Goal: Complete application form

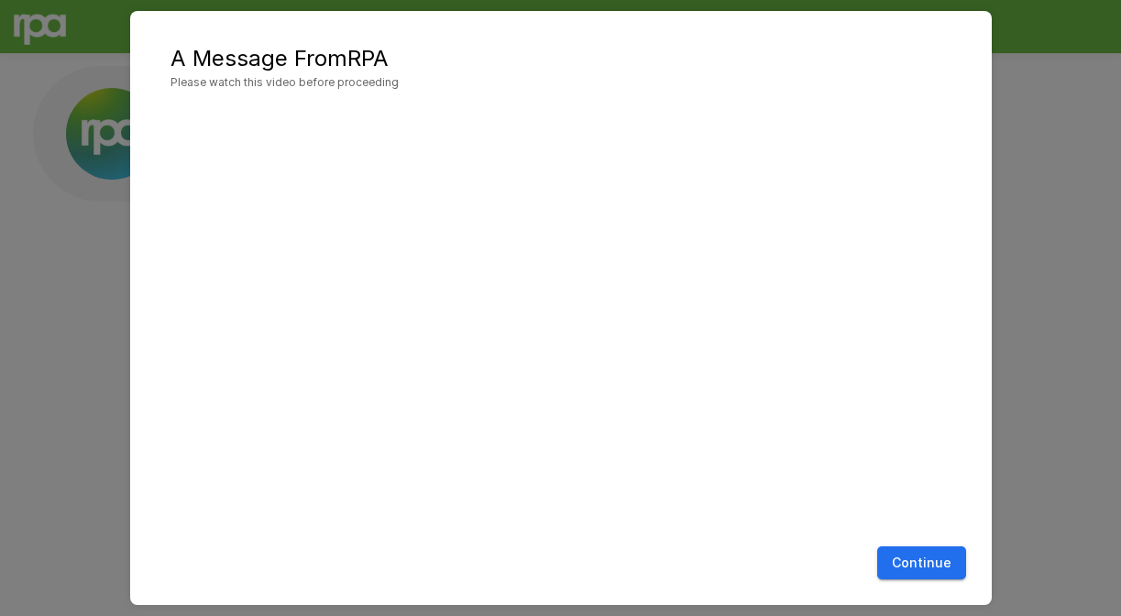
click at [930, 562] on button "Continue" at bounding box center [921, 563] width 89 height 34
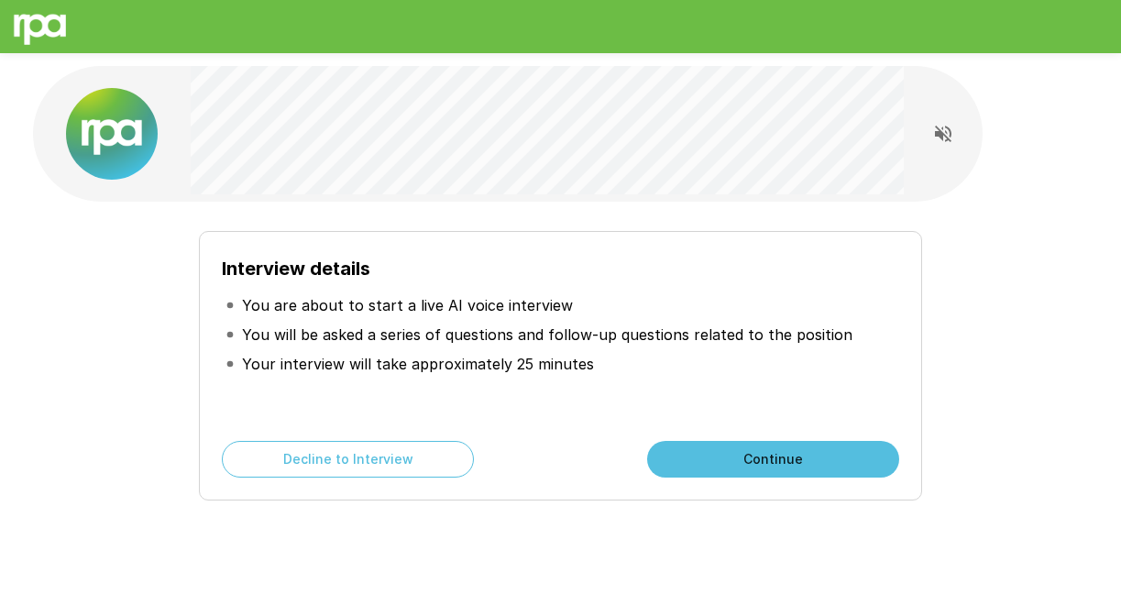
click at [754, 451] on button "Continue" at bounding box center [773, 459] width 252 height 37
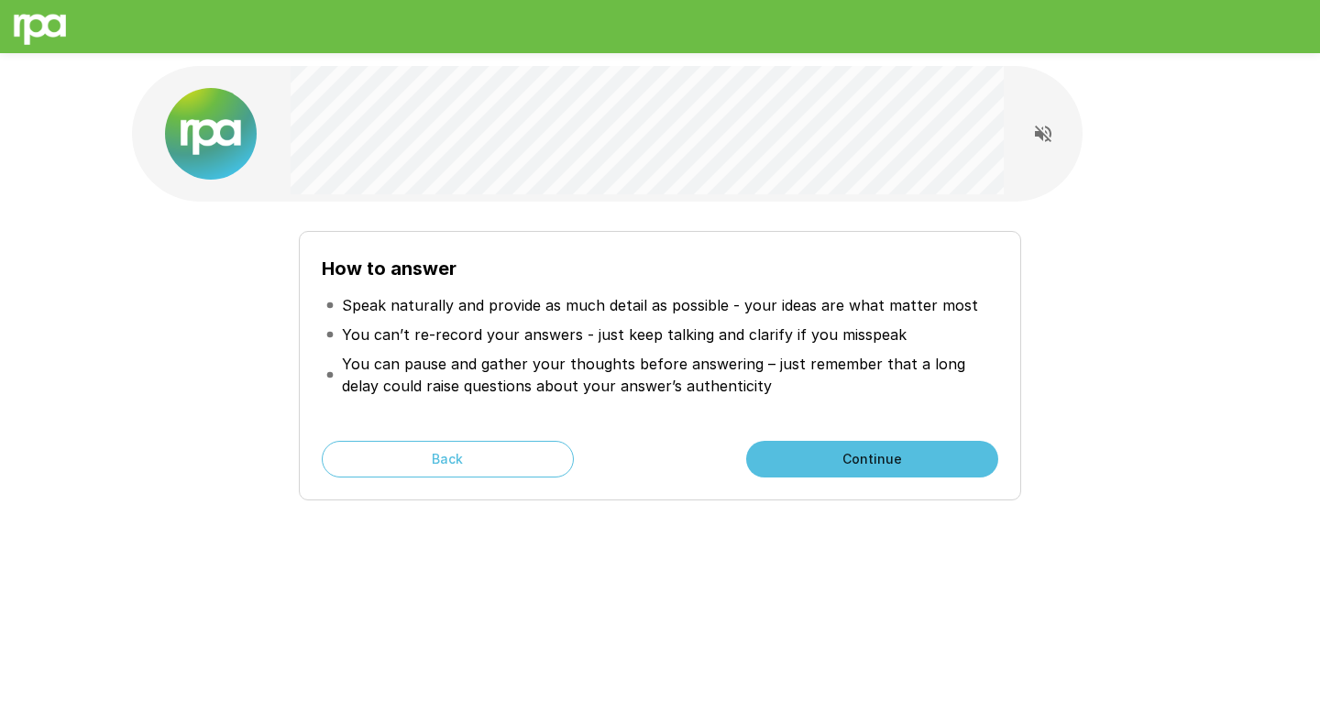
click at [760, 448] on button "Continue" at bounding box center [872, 459] width 252 height 37
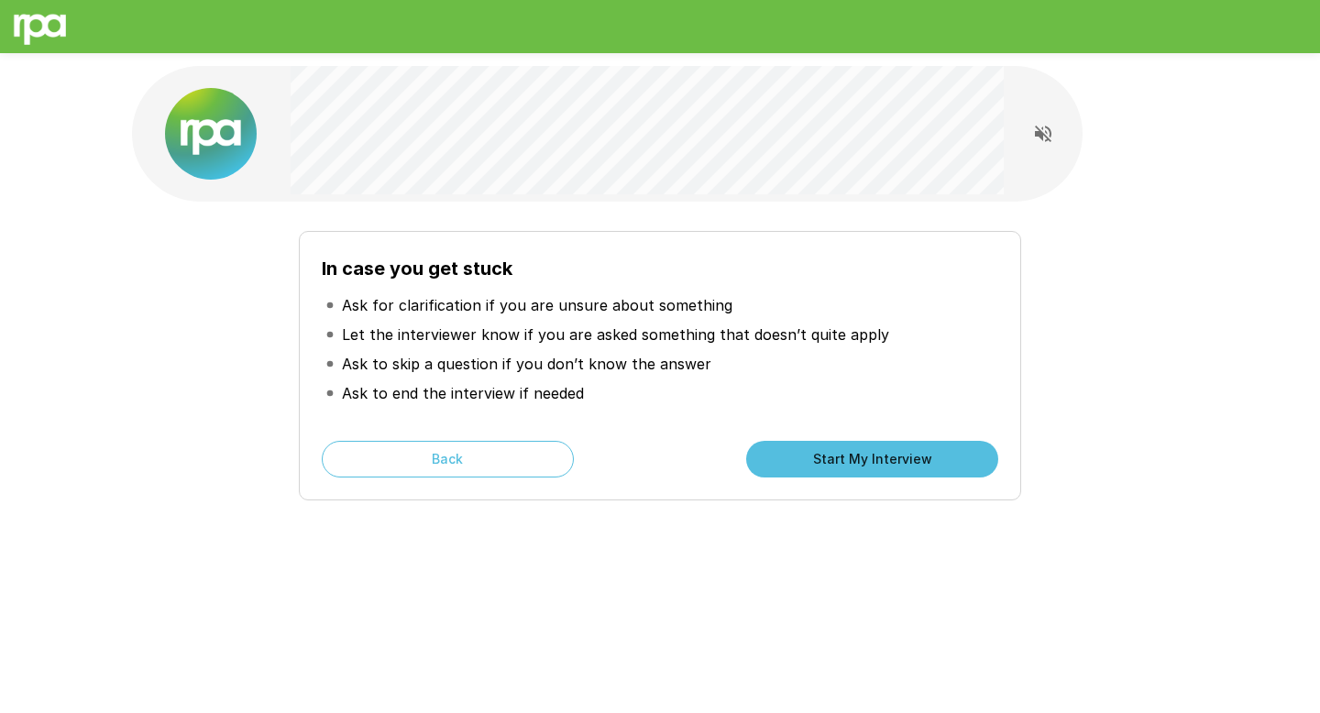
click at [760, 448] on button "Start My Interview" at bounding box center [872, 459] width 252 height 37
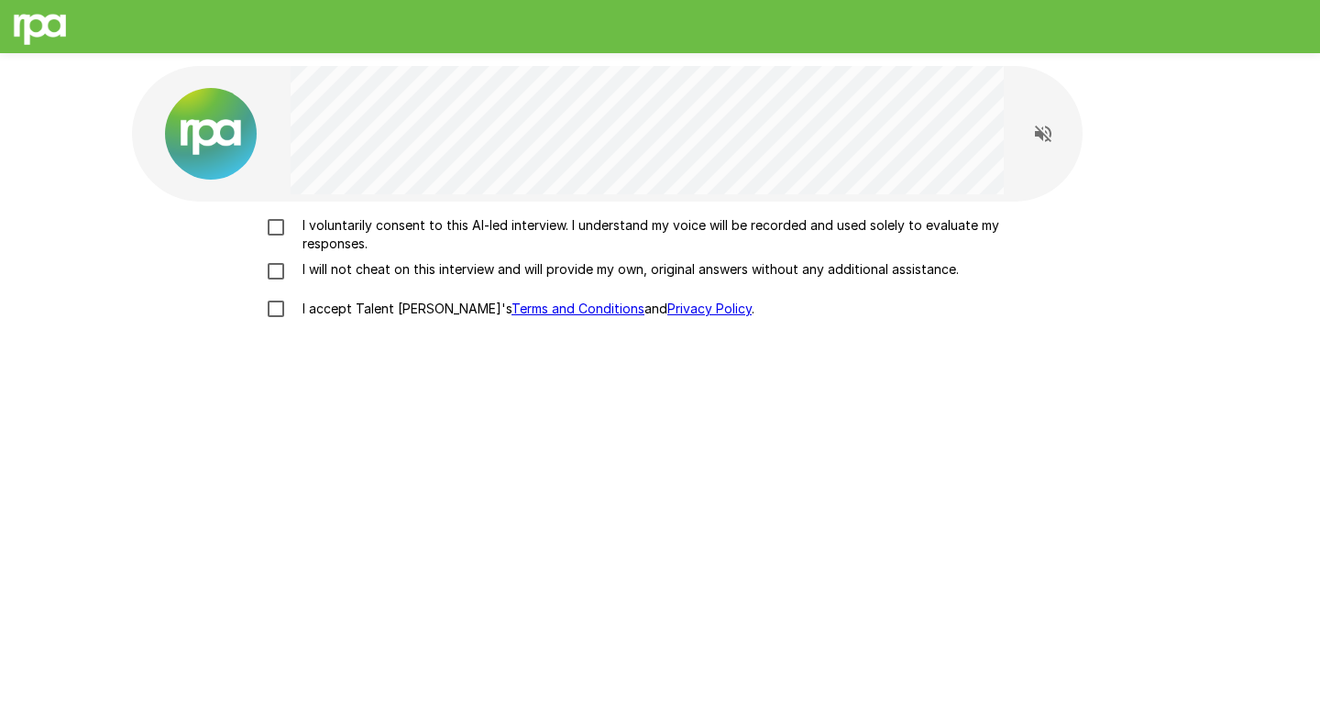
click at [354, 242] on p "I voluntarily consent to this AI-led interview. I understand my voice will be r…" at bounding box center [679, 234] width 768 height 37
click at [345, 273] on p "I will not cheat on this interview and will provide my own, original answers wi…" at bounding box center [627, 269] width 664 height 18
click at [344, 310] on p "I accept Talent Llama's Terms and Conditions and Privacy Policy ." at bounding box center [524, 309] width 459 height 18
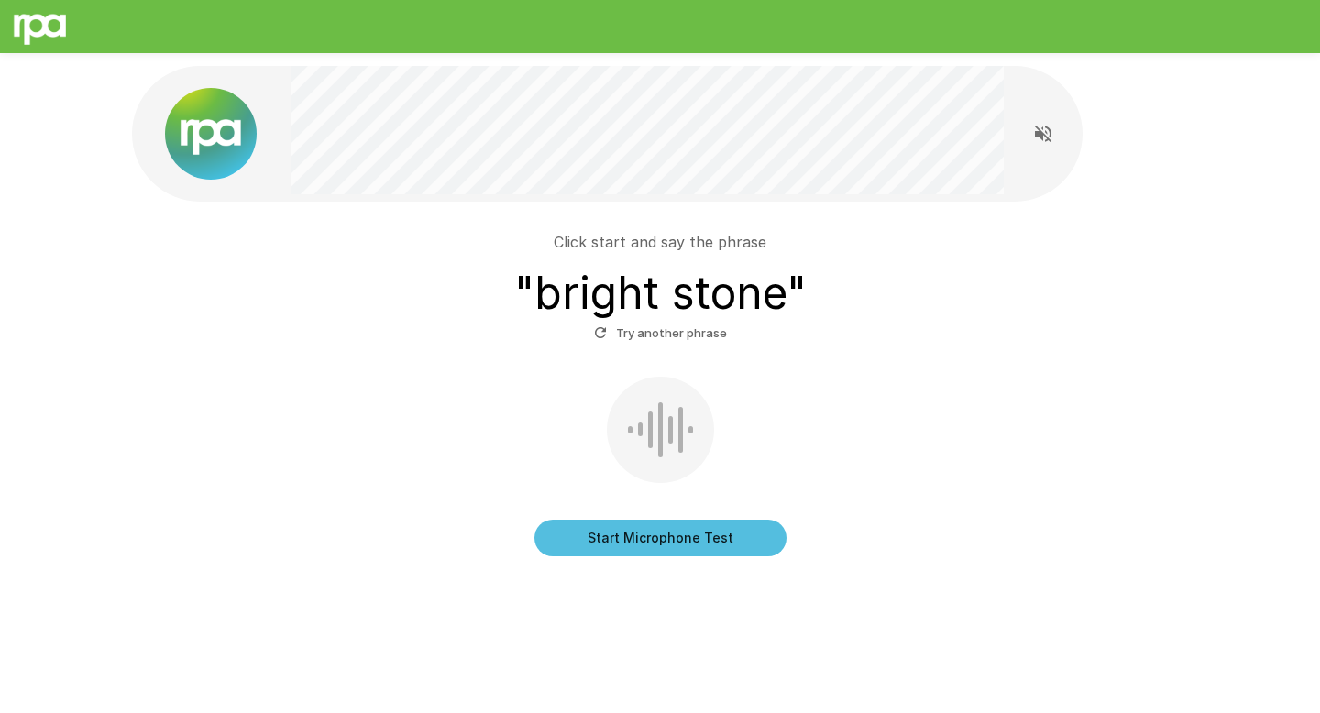
click at [634, 556] on button "Start Microphone Test" at bounding box center [661, 538] width 252 height 37
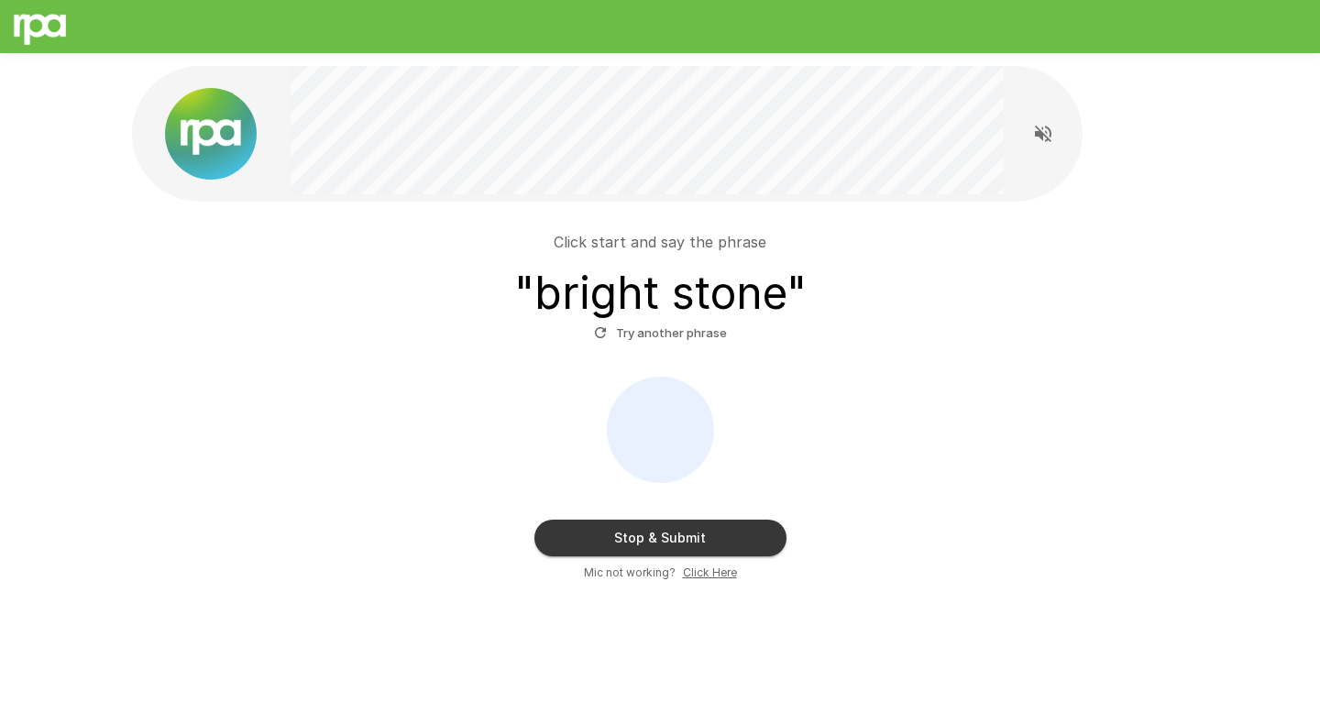
click at [678, 332] on button "Try another phrase" at bounding box center [661, 333] width 142 height 28
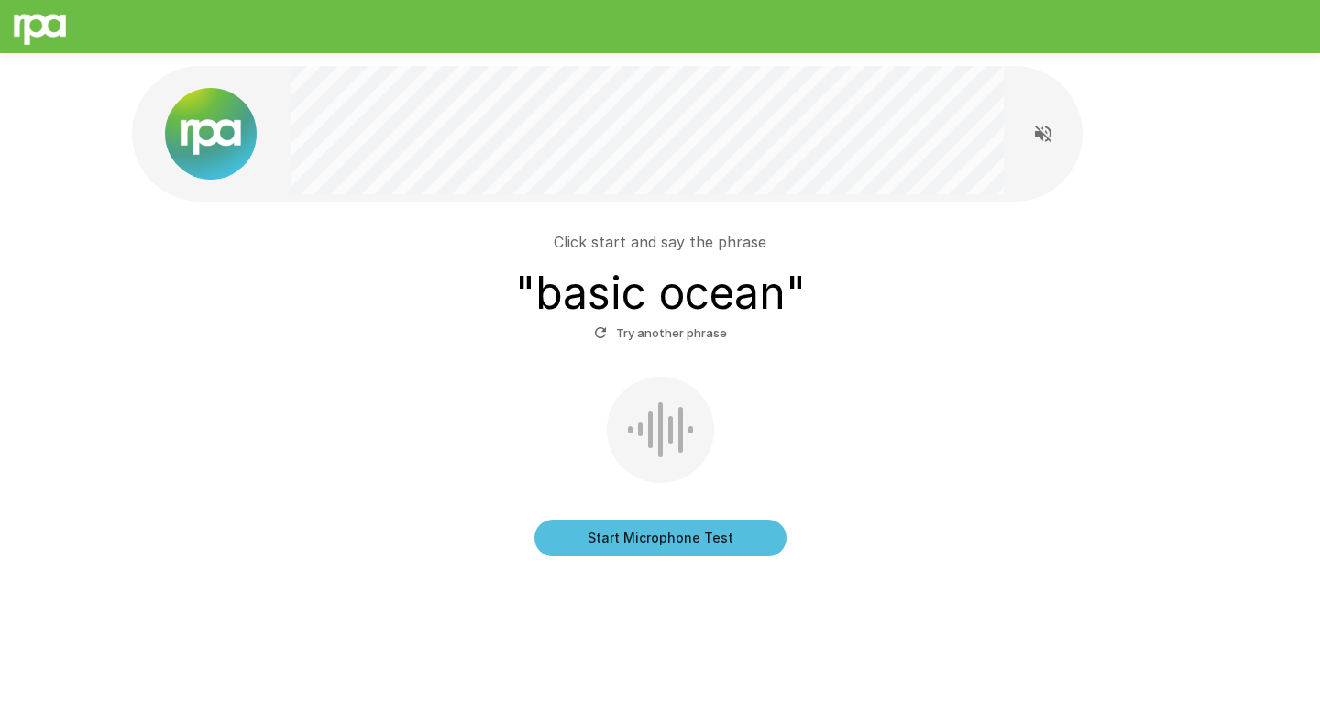
click at [633, 544] on button "Start Microphone Test" at bounding box center [661, 538] width 252 height 37
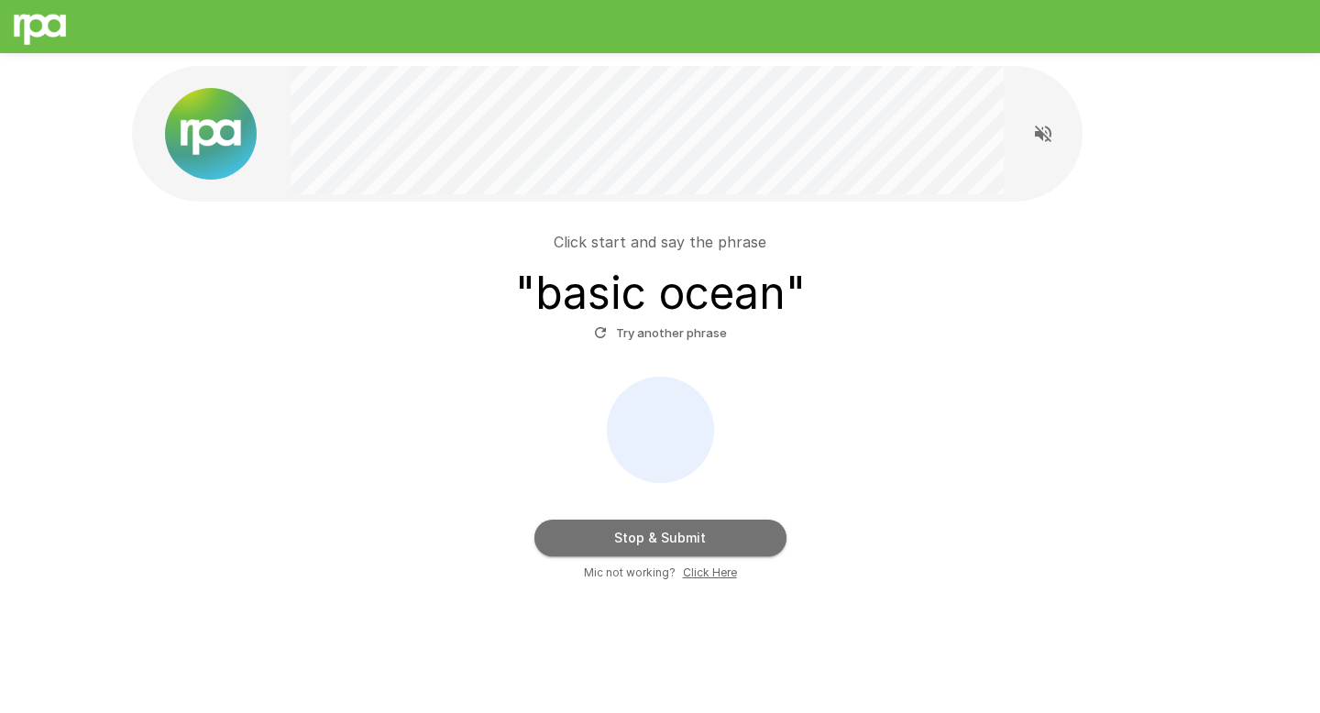
click at [633, 544] on button "Stop & Submit" at bounding box center [661, 538] width 252 height 37
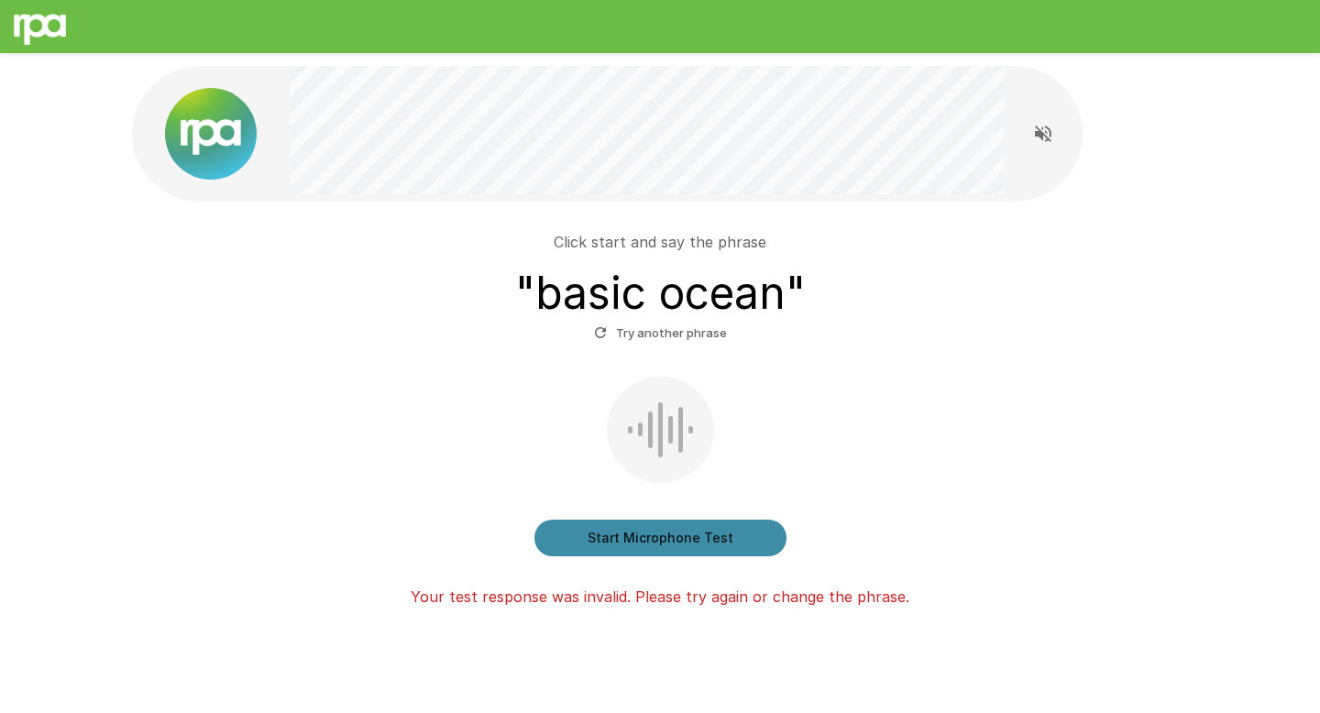
click at [635, 546] on button "Start Microphone Test" at bounding box center [661, 538] width 252 height 37
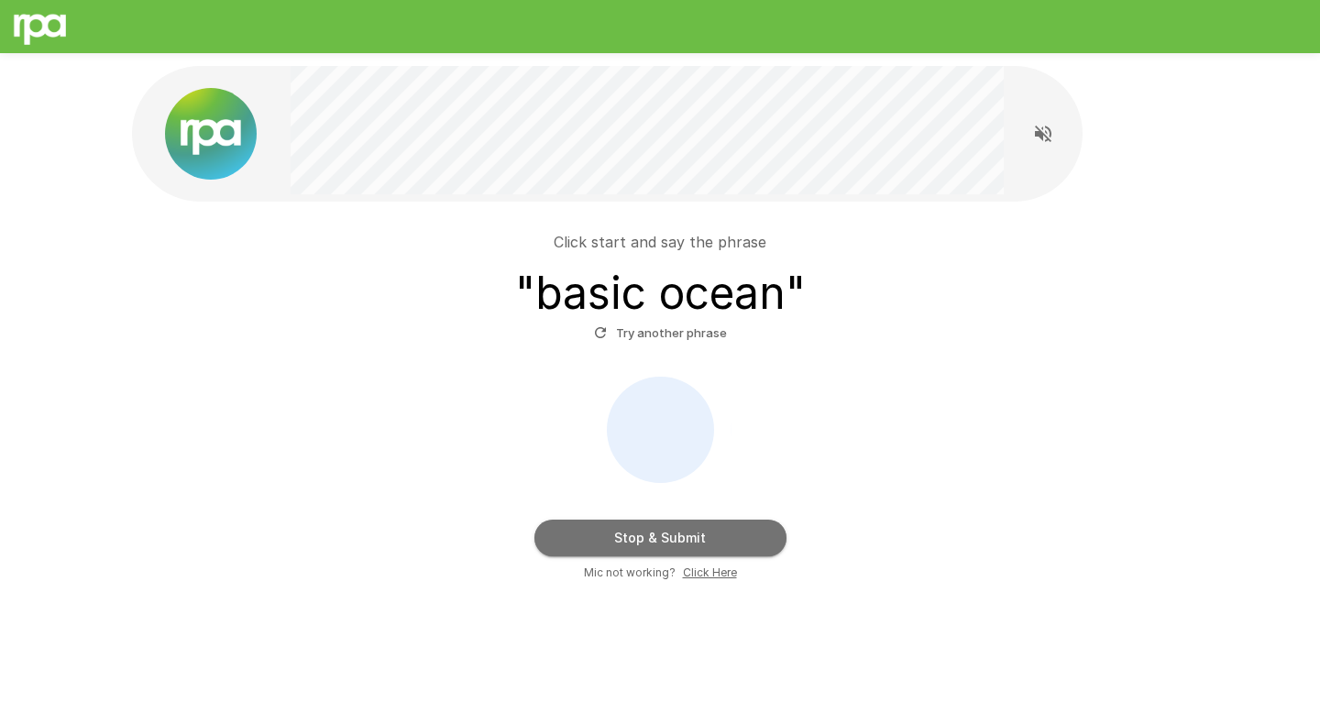
click at [635, 546] on button "Stop & Submit" at bounding box center [661, 538] width 252 height 37
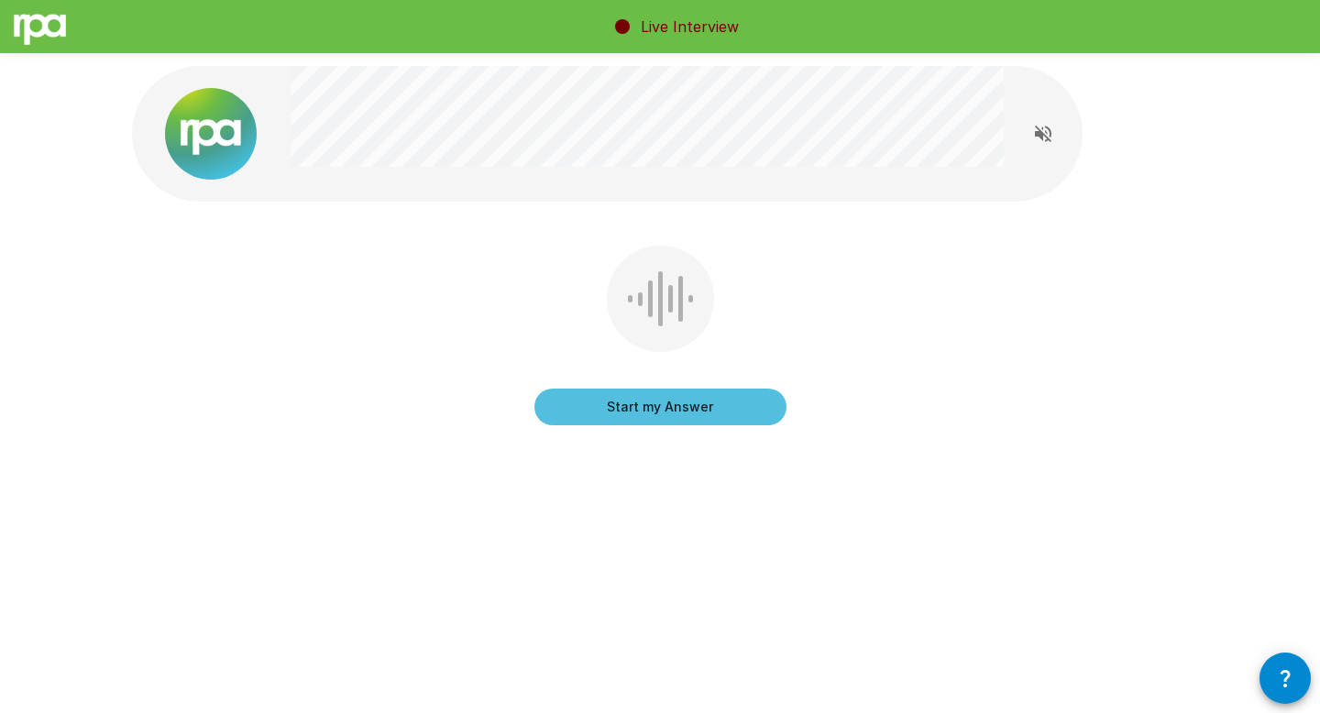
click at [623, 418] on button "Start my Answer" at bounding box center [661, 407] width 252 height 37
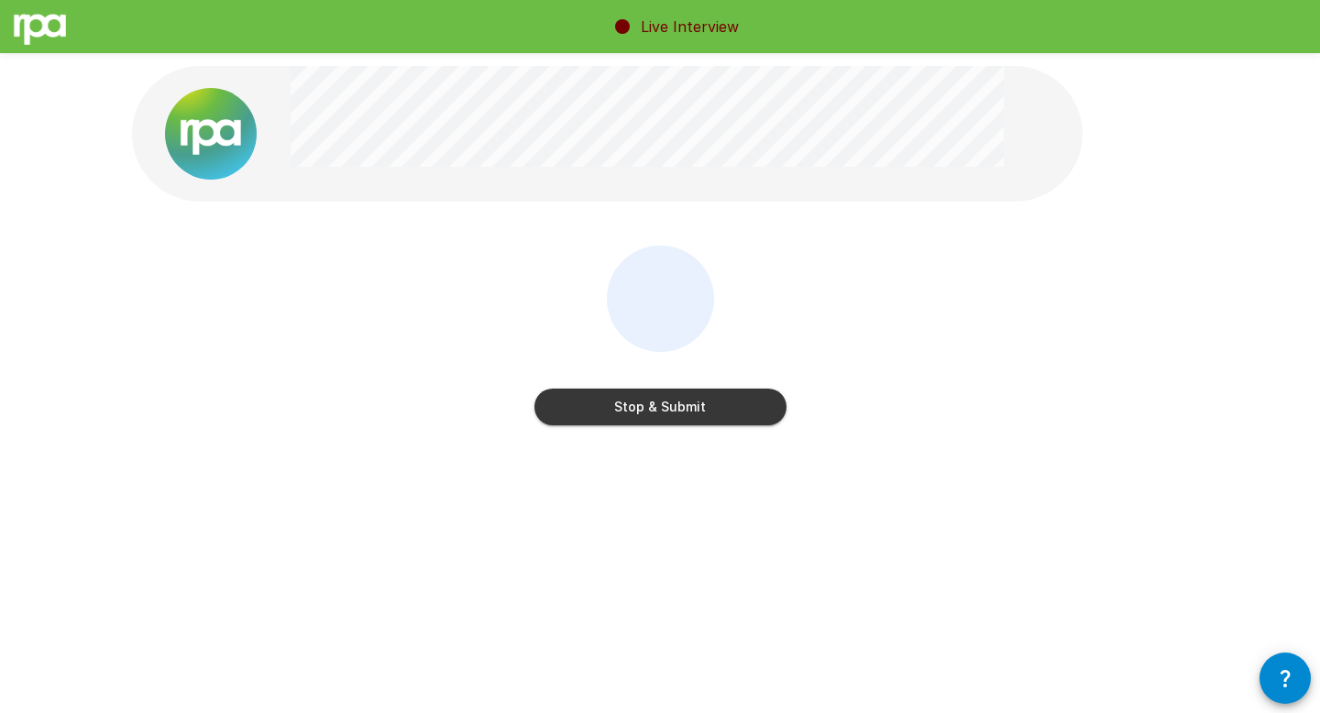
click at [623, 418] on button "Stop & Submit" at bounding box center [661, 407] width 252 height 37
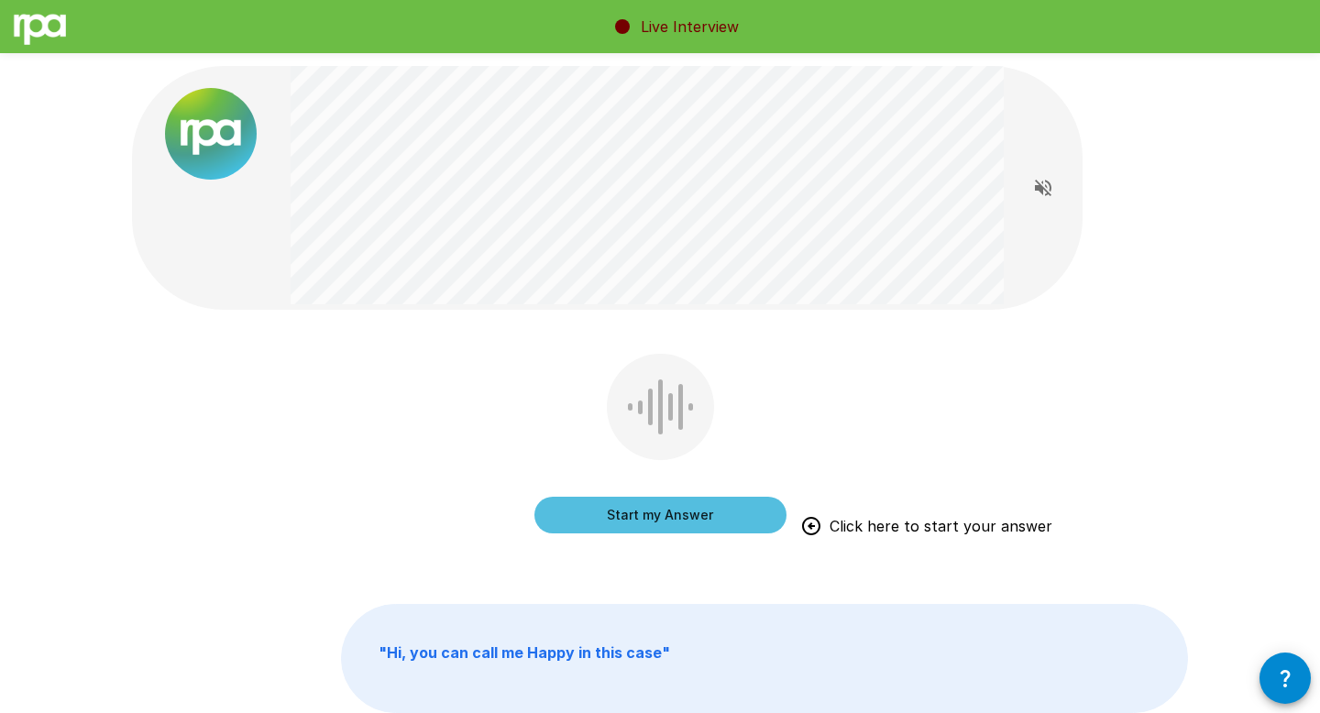
click at [678, 521] on button "Start my Answer" at bounding box center [661, 515] width 252 height 37
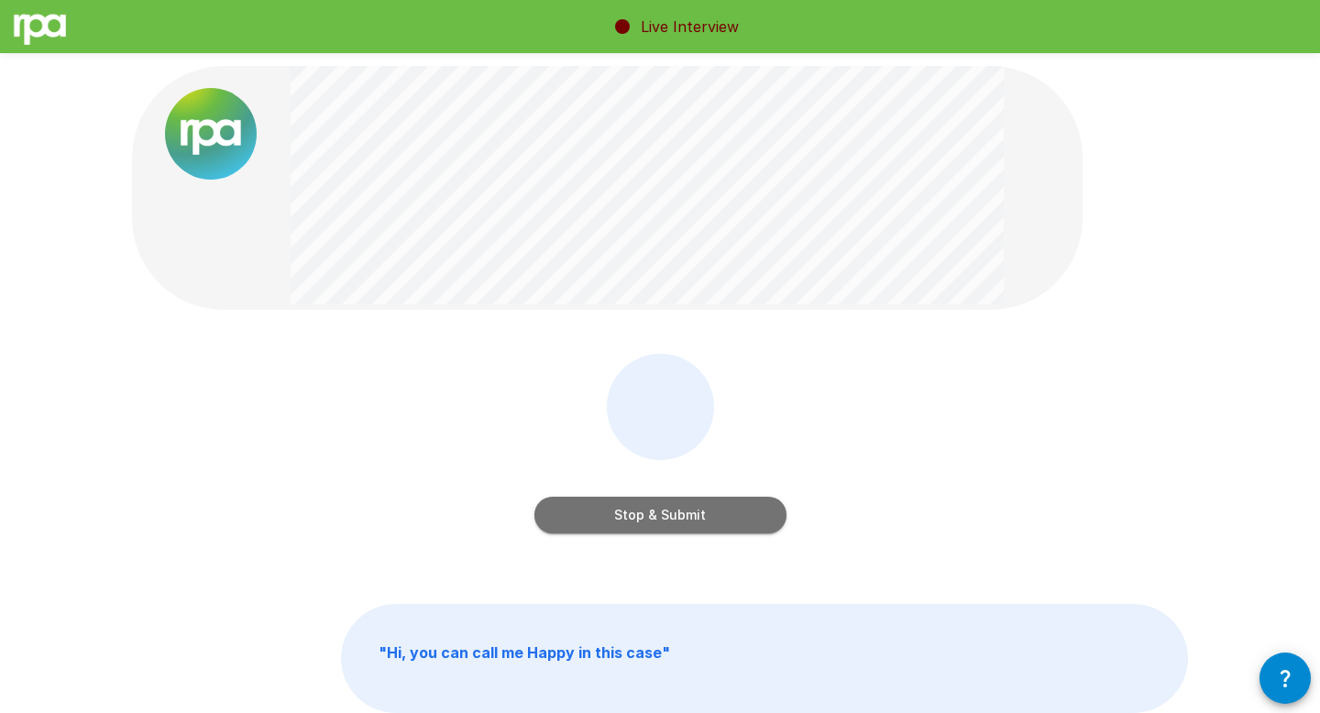
click at [678, 521] on button "Stop & Submit" at bounding box center [661, 515] width 252 height 37
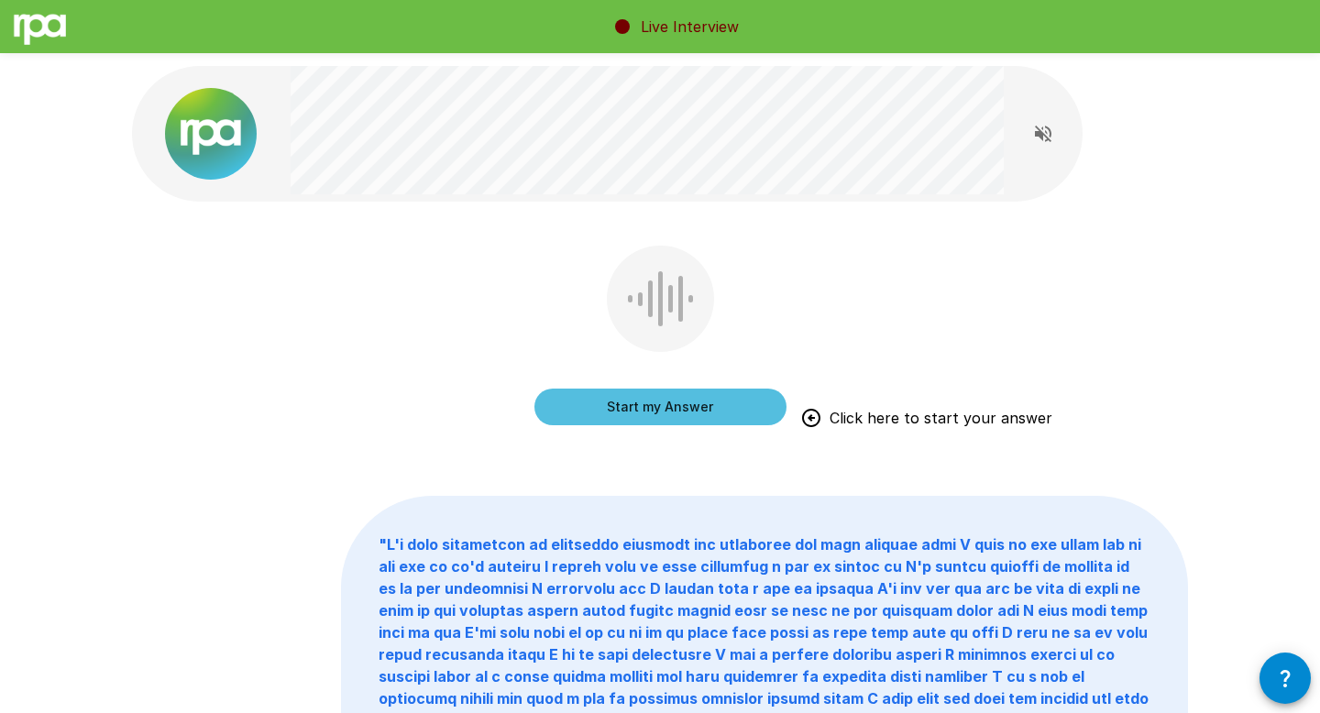
click at [710, 417] on button "Start my Answer" at bounding box center [661, 407] width 252 height 37
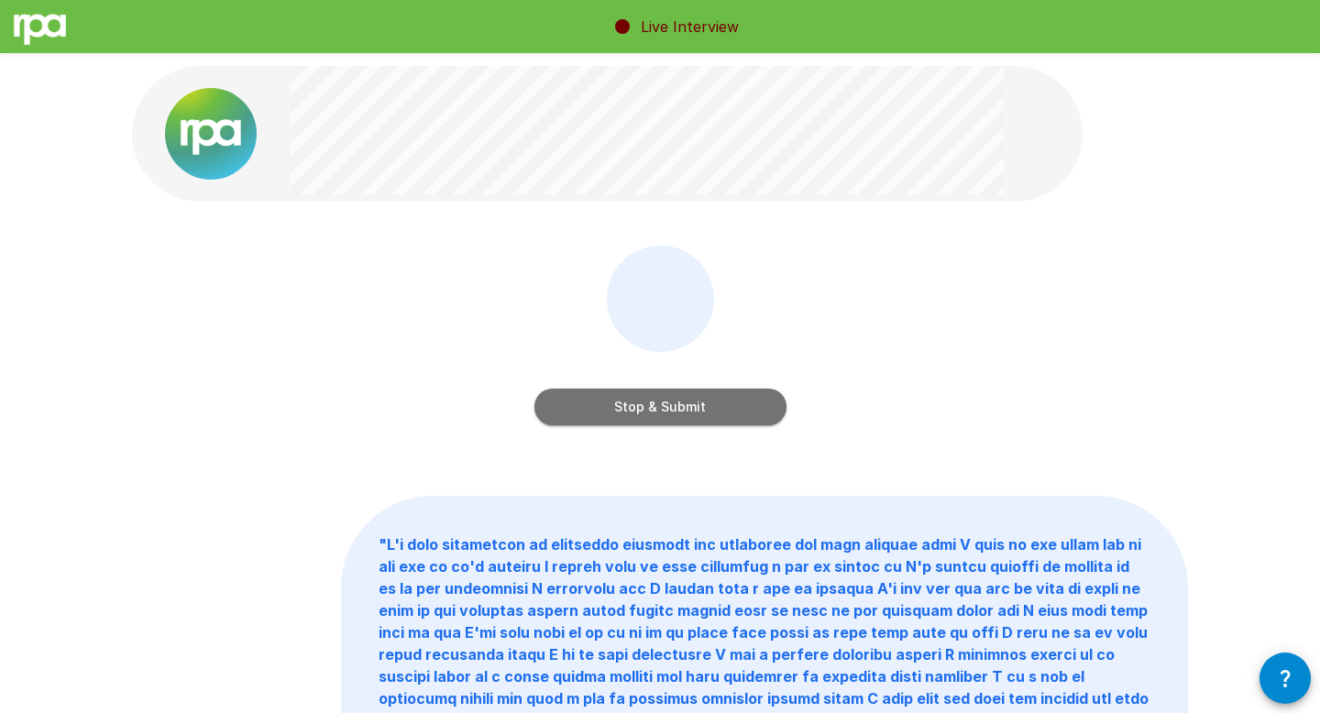
click at [710, 417] on button "Stop & Submit" at bounding box center [661, 407] width 252 height 37
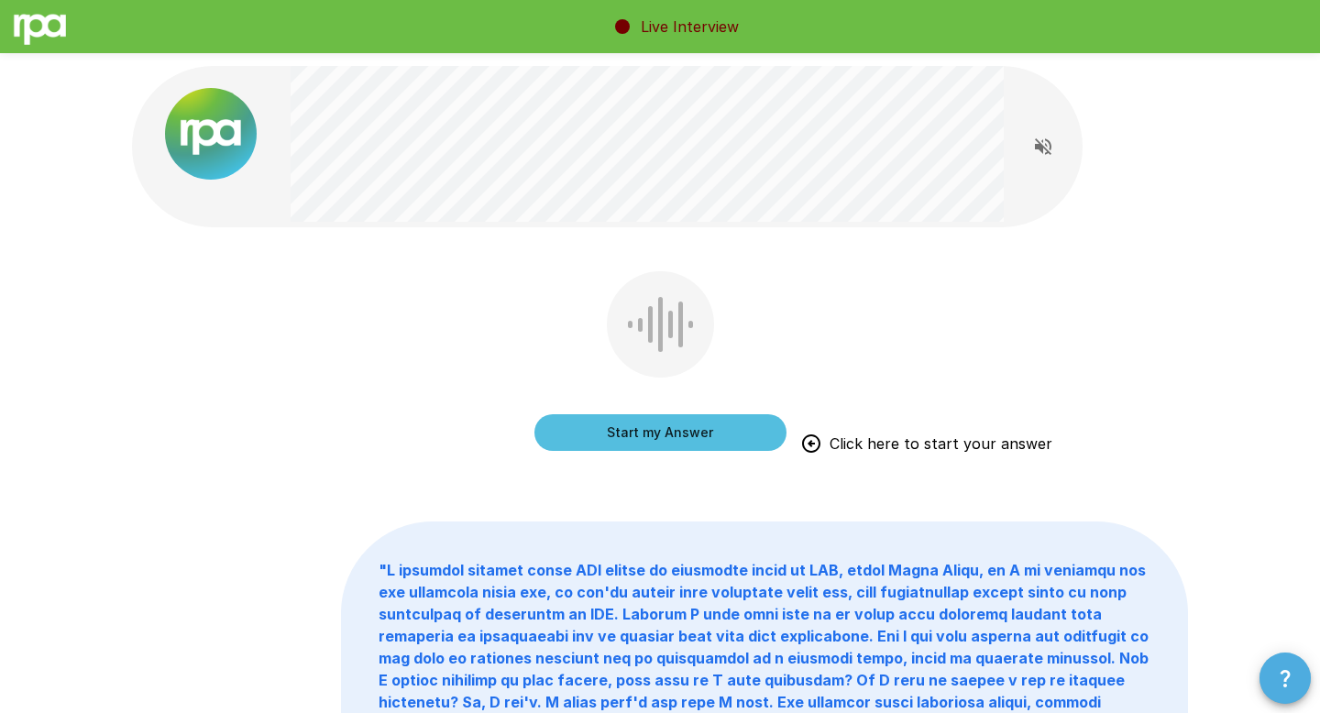
click at [1120, 615] on button "button" at bounding box center [1285, 678] width 51 height 51
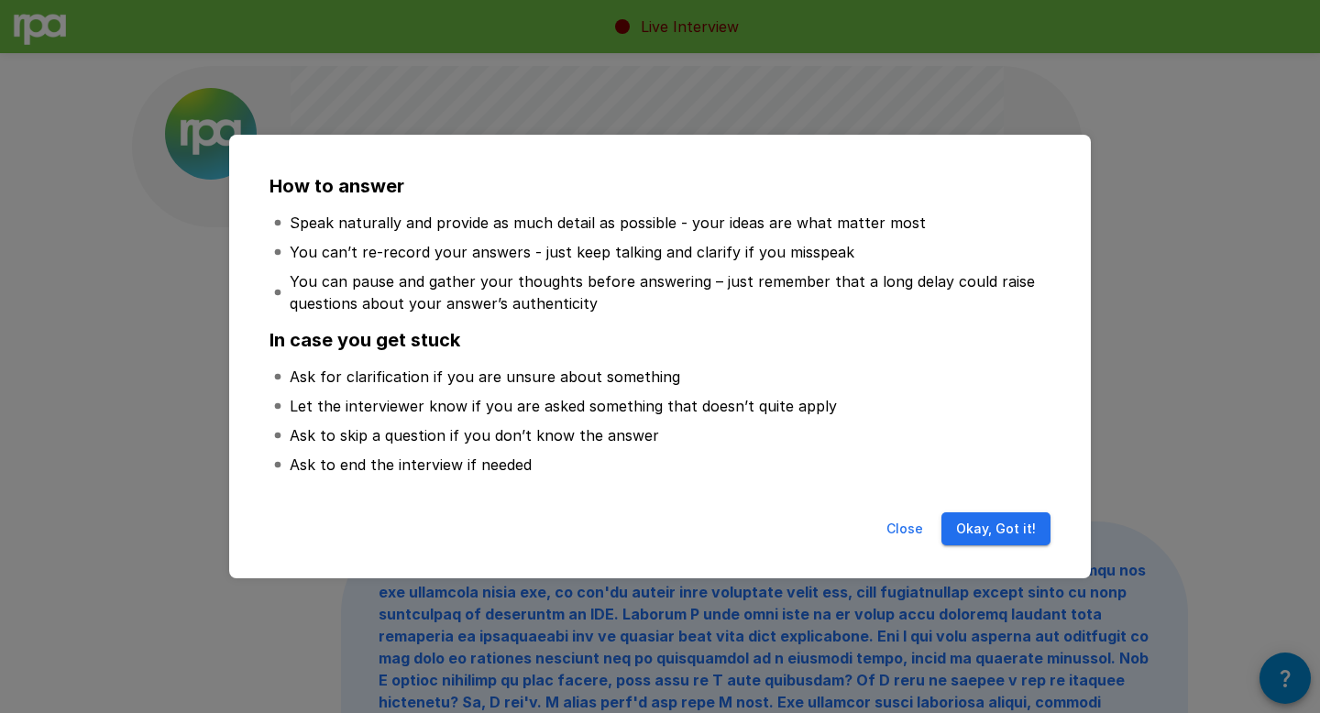
click at [1120, 325] on div "How to answer Speak naturally and provide as much detail as possible - your ide…" at bounding box center [660, 356] width 1320 height 713
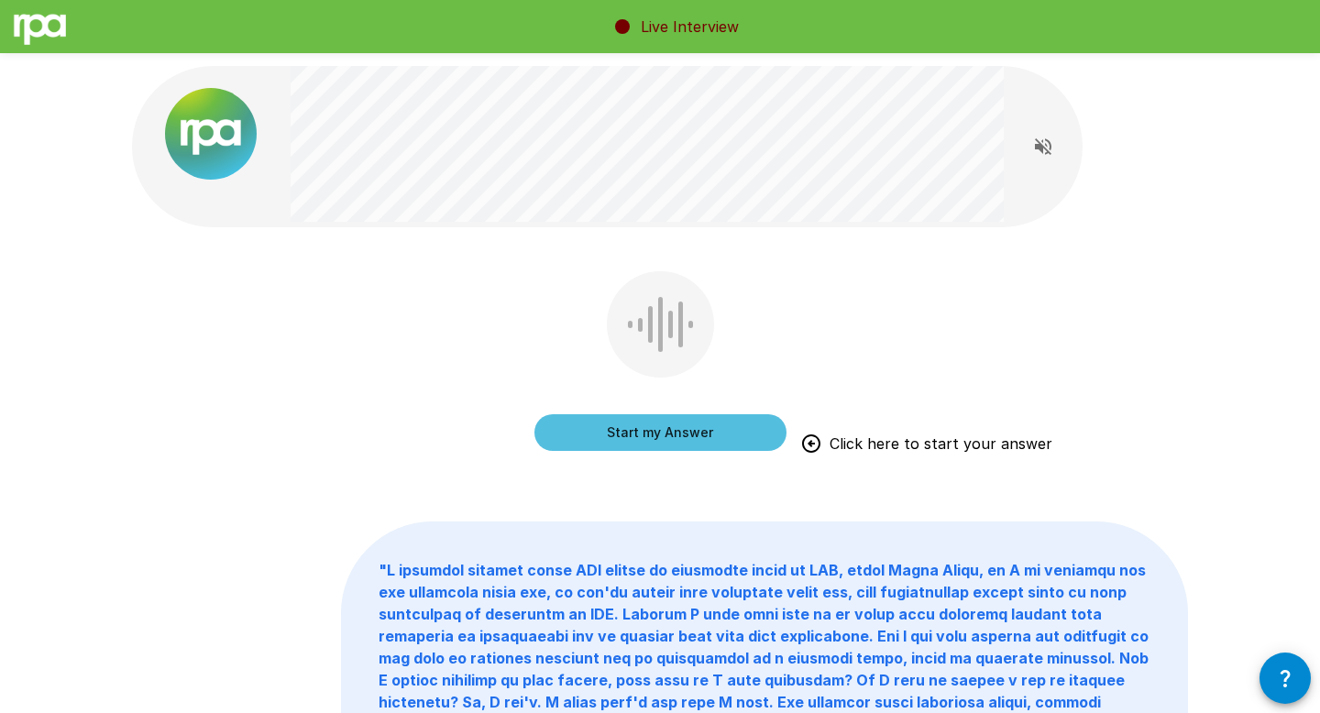
click at [667, 431] on button "Start my Answer" at bounding box center [661, 432] width 252 height 37
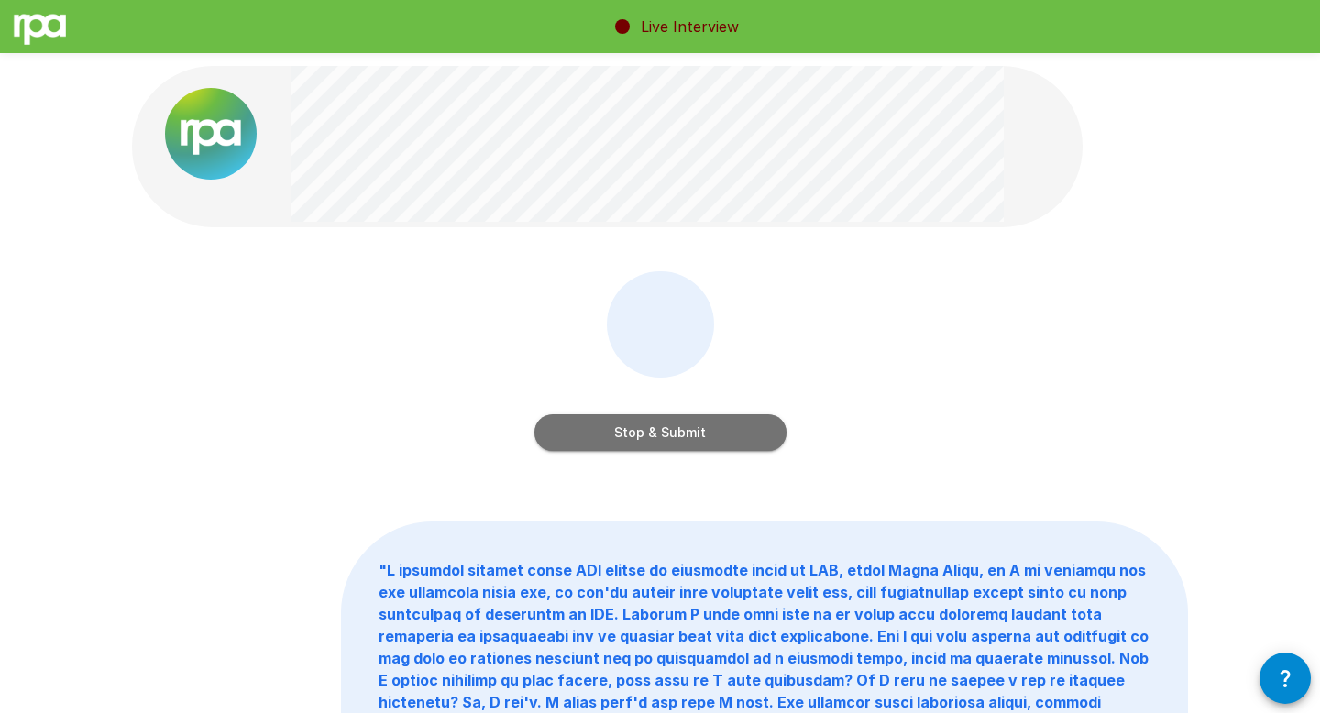
click at [667, 431] on button "Stop & Submit" at bounding box center [661, 432] width 252 height 37
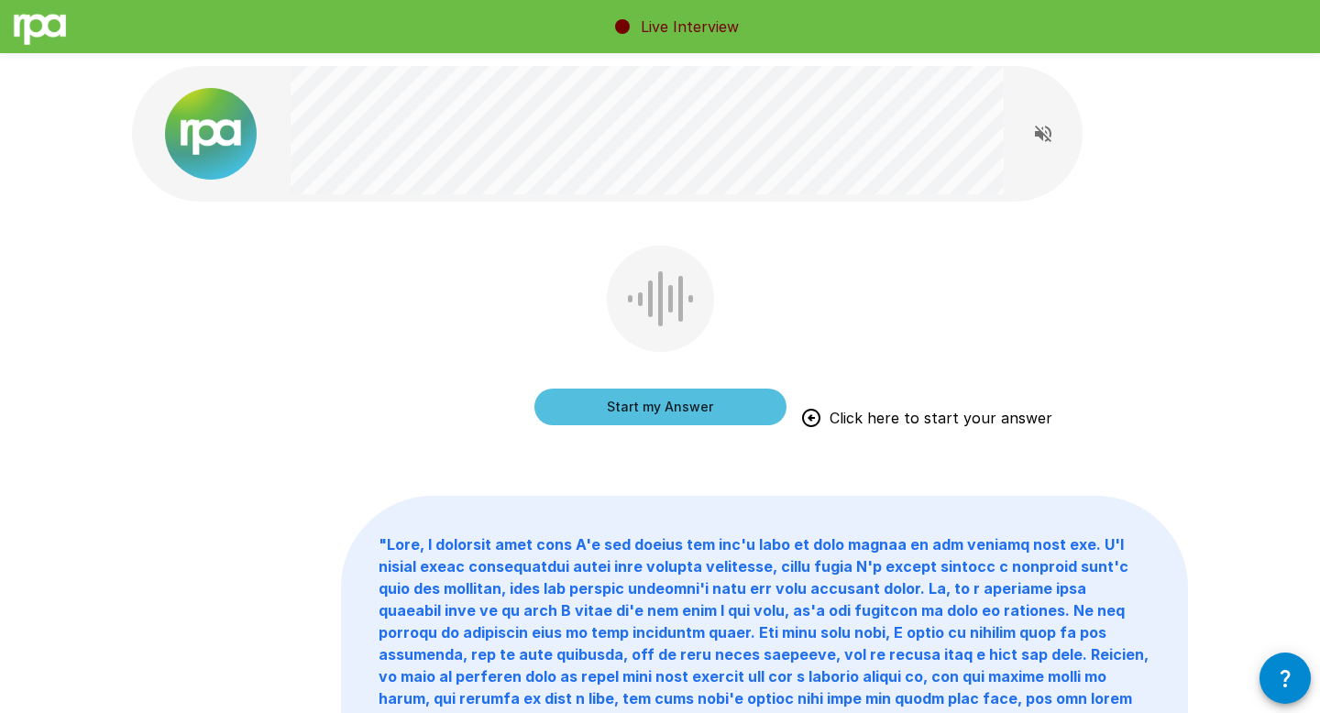
click at [571, 395] on button "Start my Answer" at bounding box center [661, 407] width 252 height 37
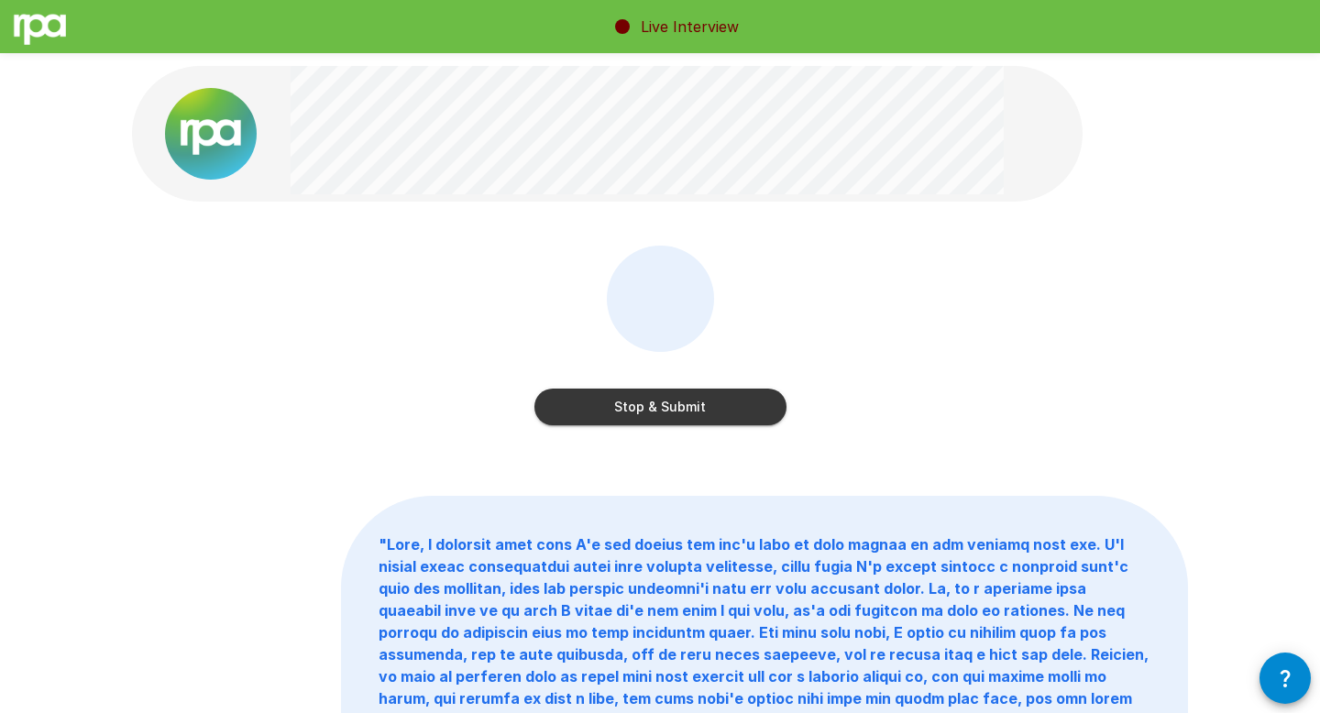
click at [571, 395] on button "Stop & Submit" at bounding box center [661, 407] width 252 height 37
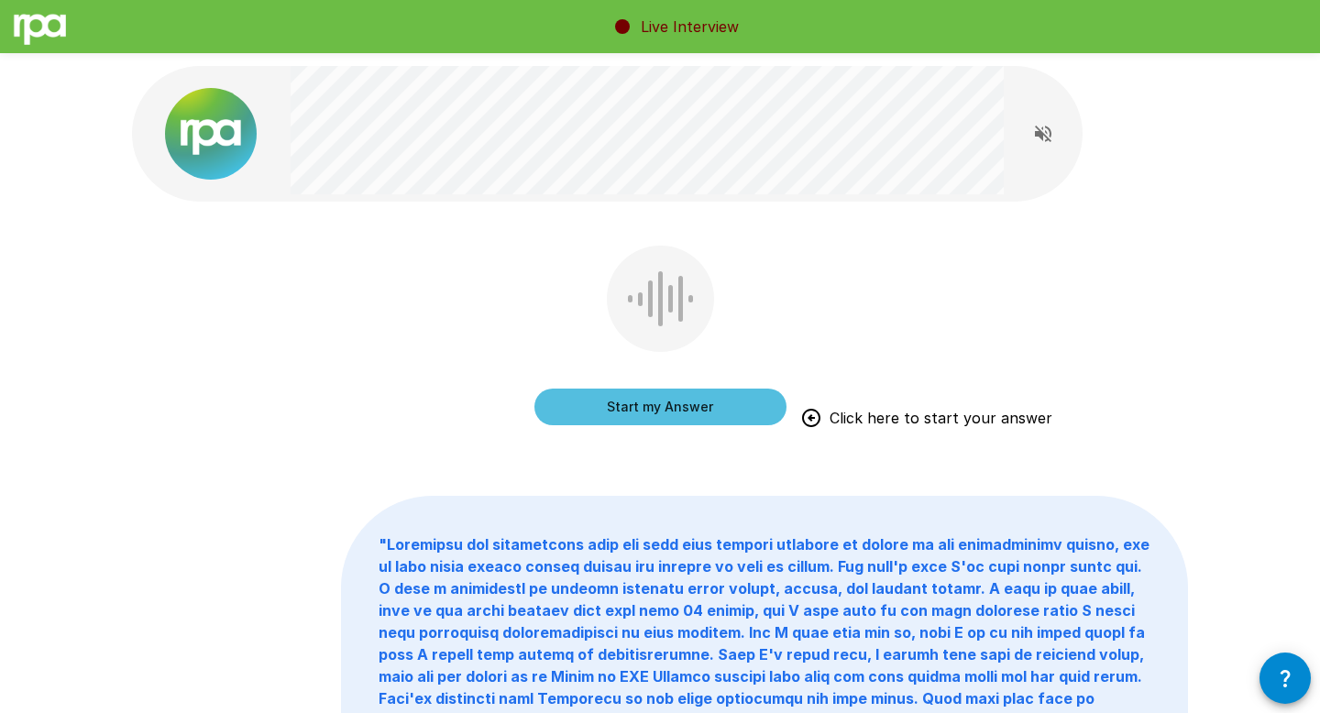
click at [692, 405] on button "Start my Answer" at bounding box center [661, 407] width 252 height 37
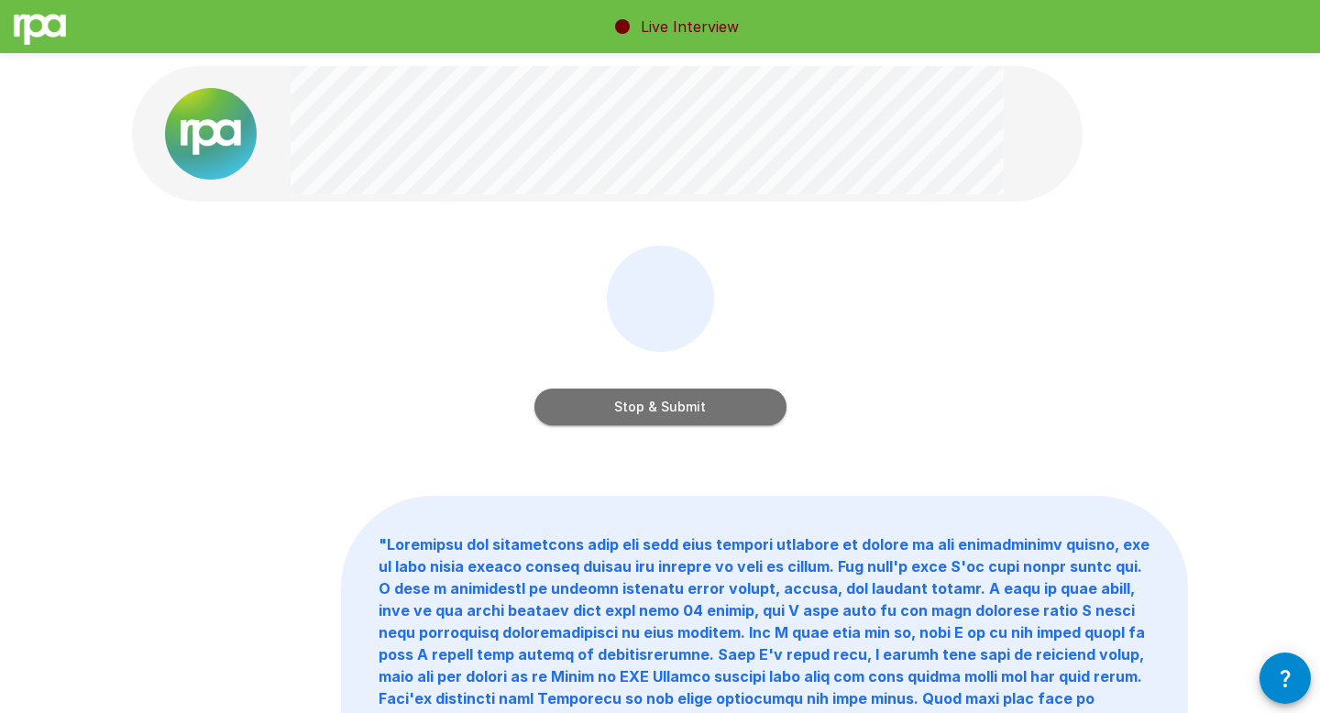
click at [692, 405] on button "Stop & Submit" at bounding box center [661, 407] width 252 height 37
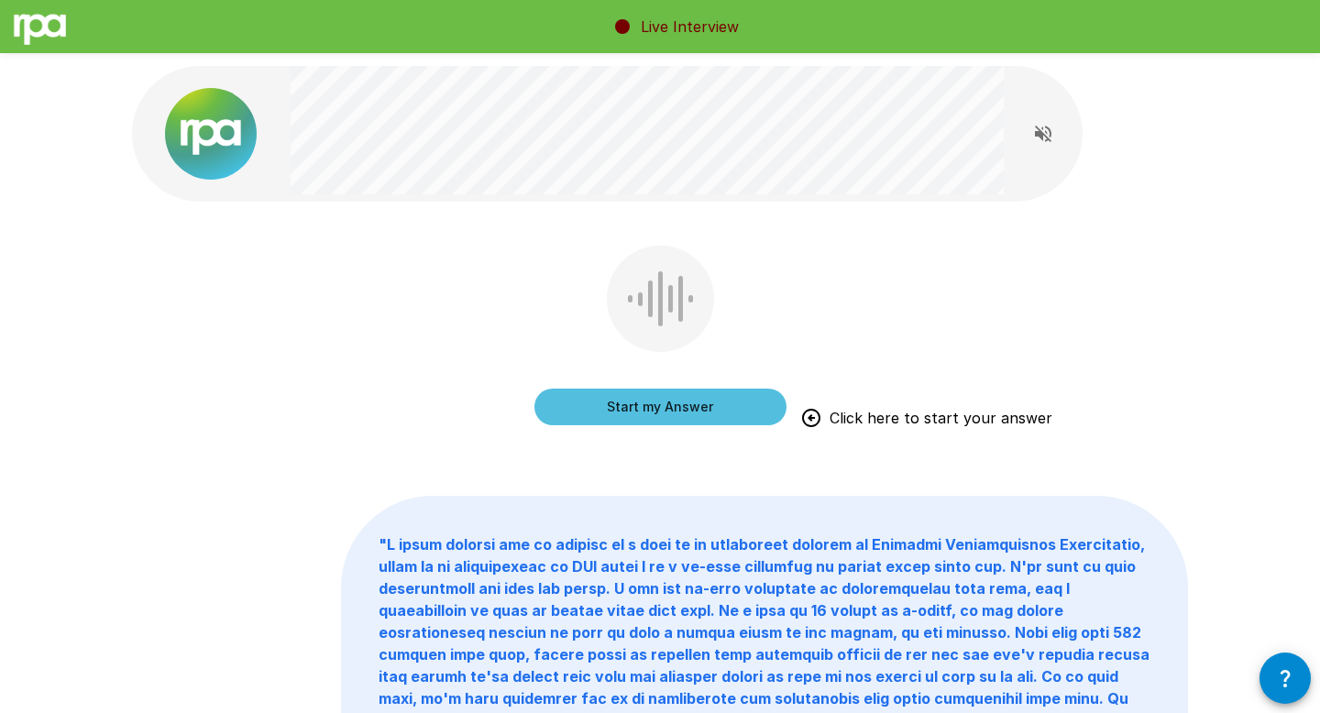
click at [699, 408] on button "Start my Answer" at bounding box center [661, 407] width 252 height 37
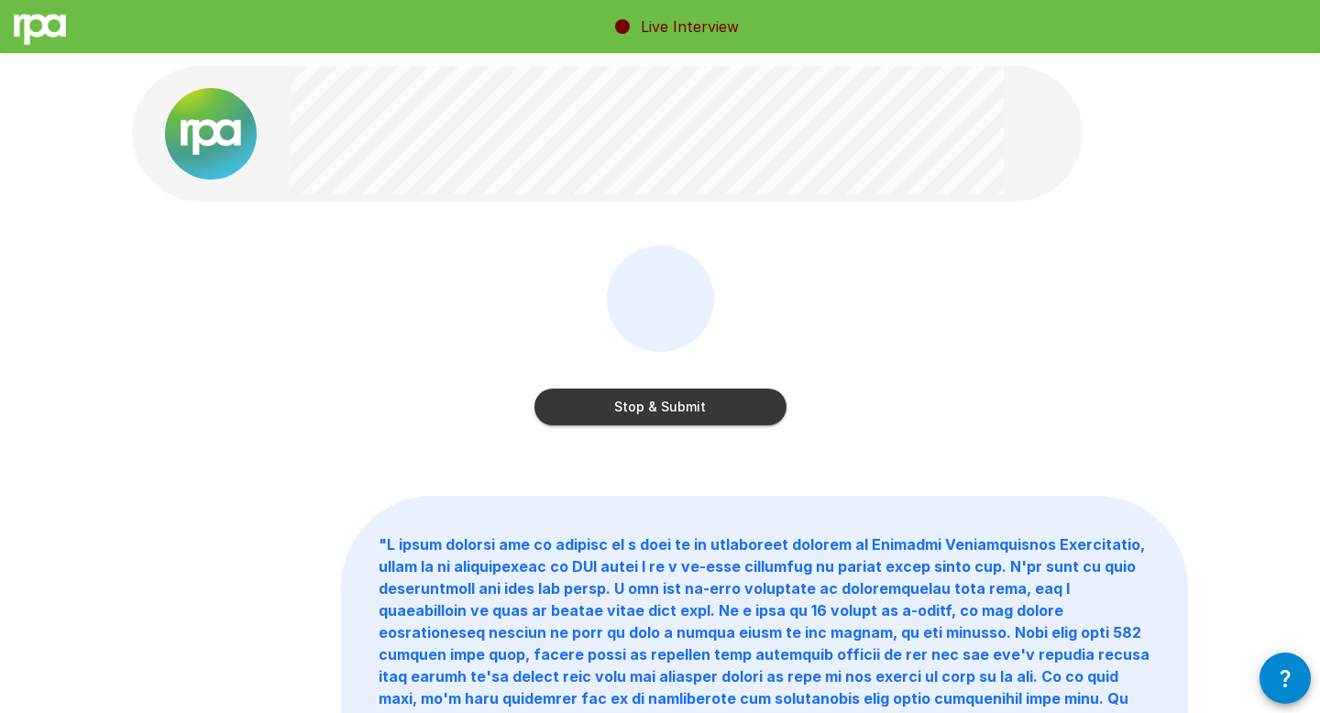
click at [699, 408] on button "Stop & Submit" at bounding box center [661, 407] width 252 height 37
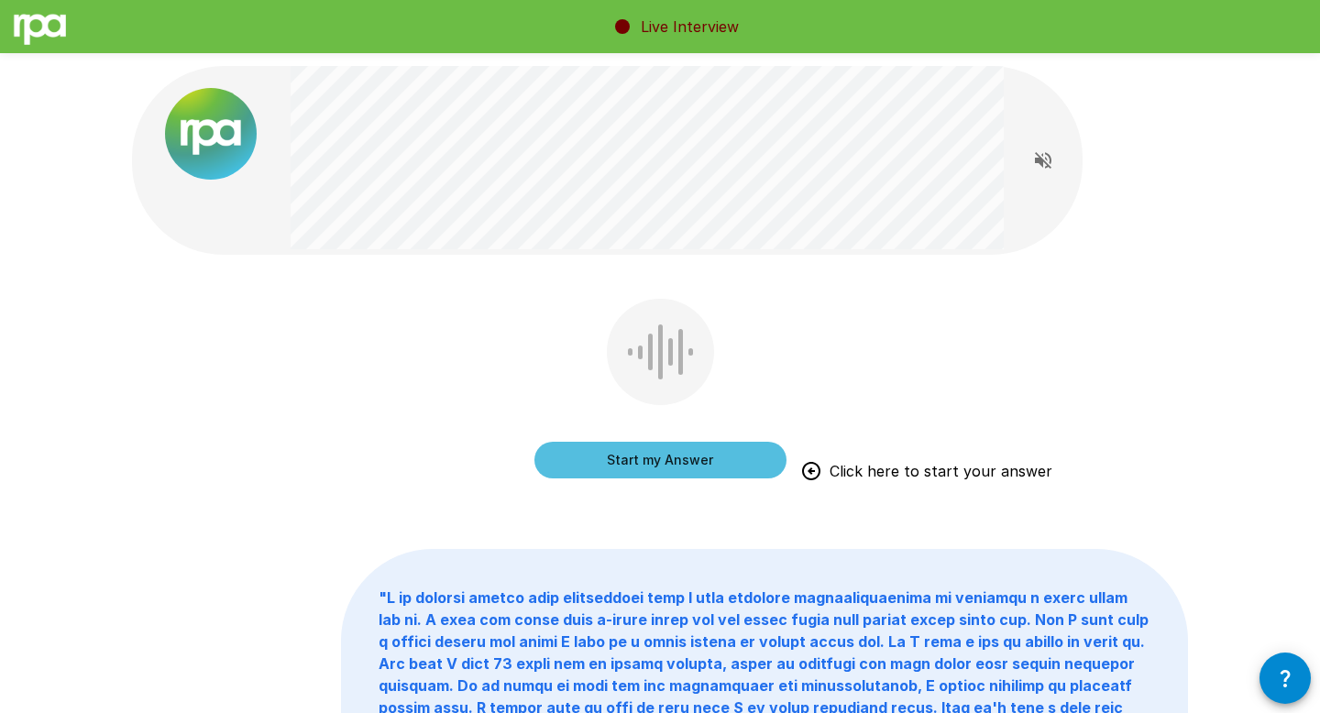
click at [758, 470] on button "Start my Answer" at bounding box center [661, 460] width 252 height 37
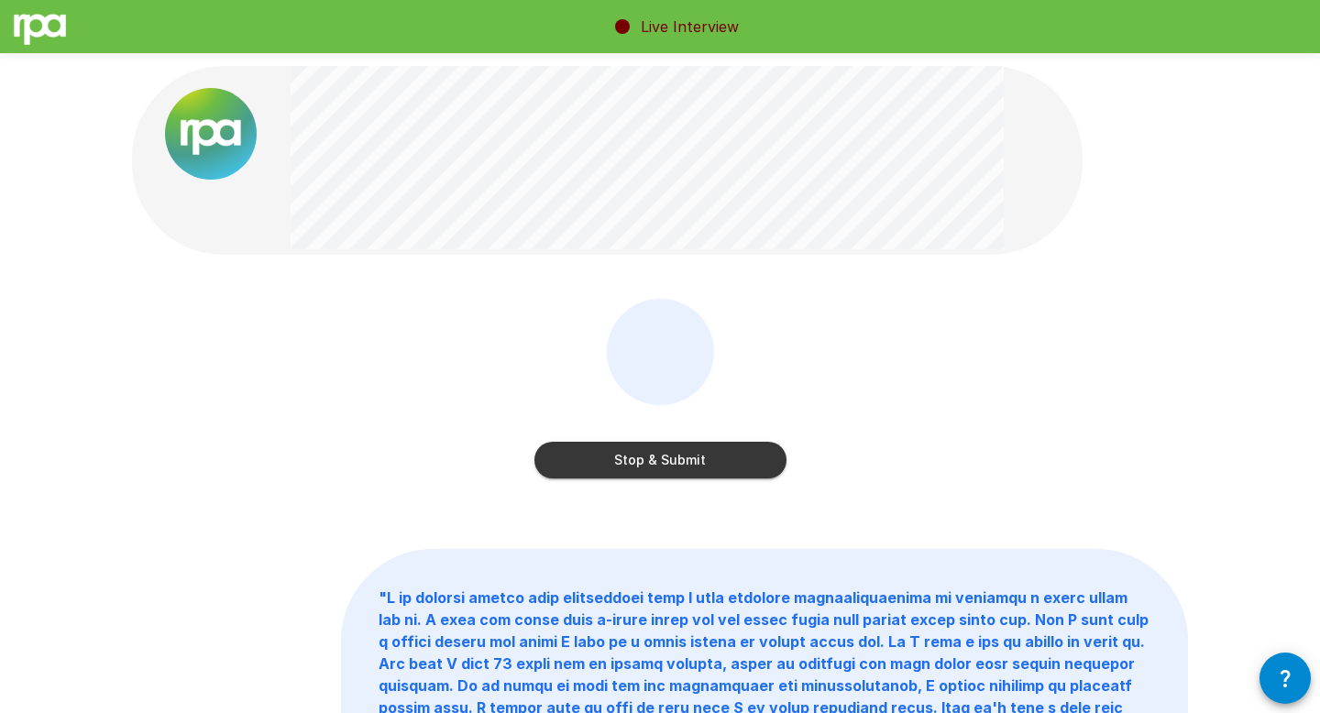
click at [758, 470] on button "Stop & Submit" at bounding box center [661, 460] width 252 height 37
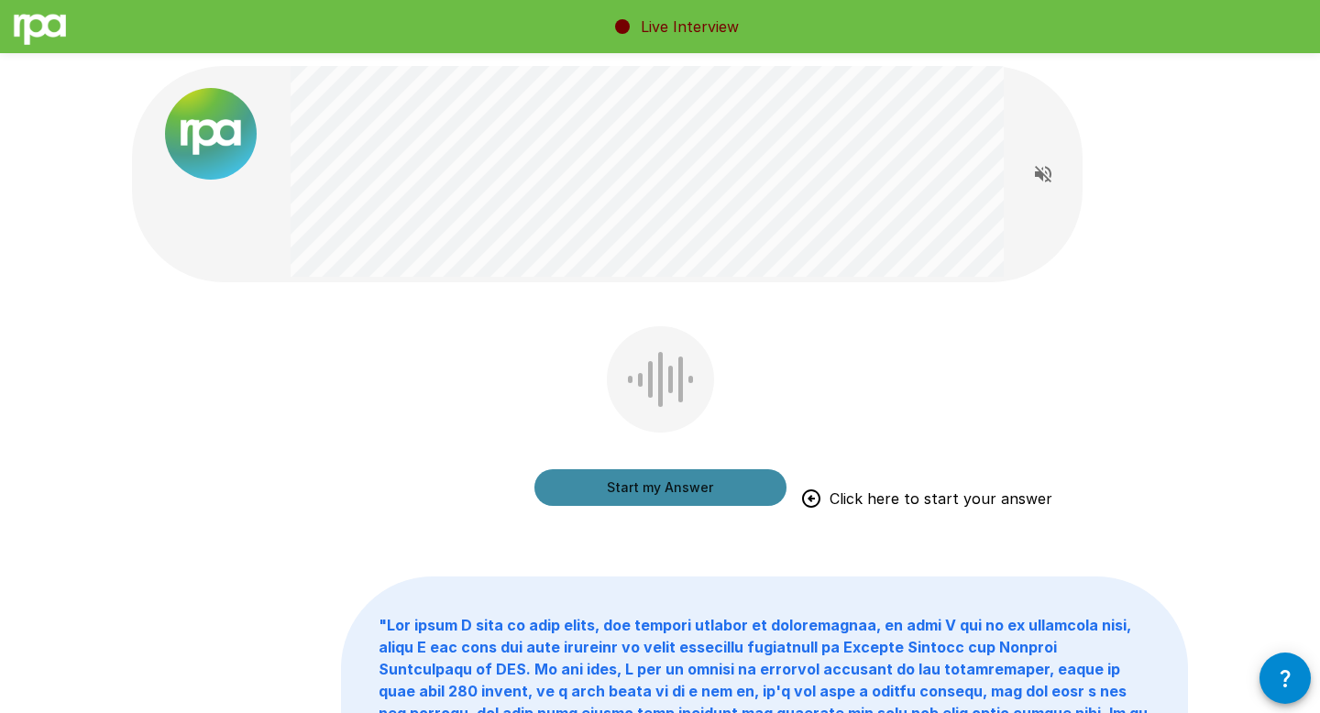
click at [659, 497] on button "Start my Answer" at bounding box center [661, 487] width 252 height 37
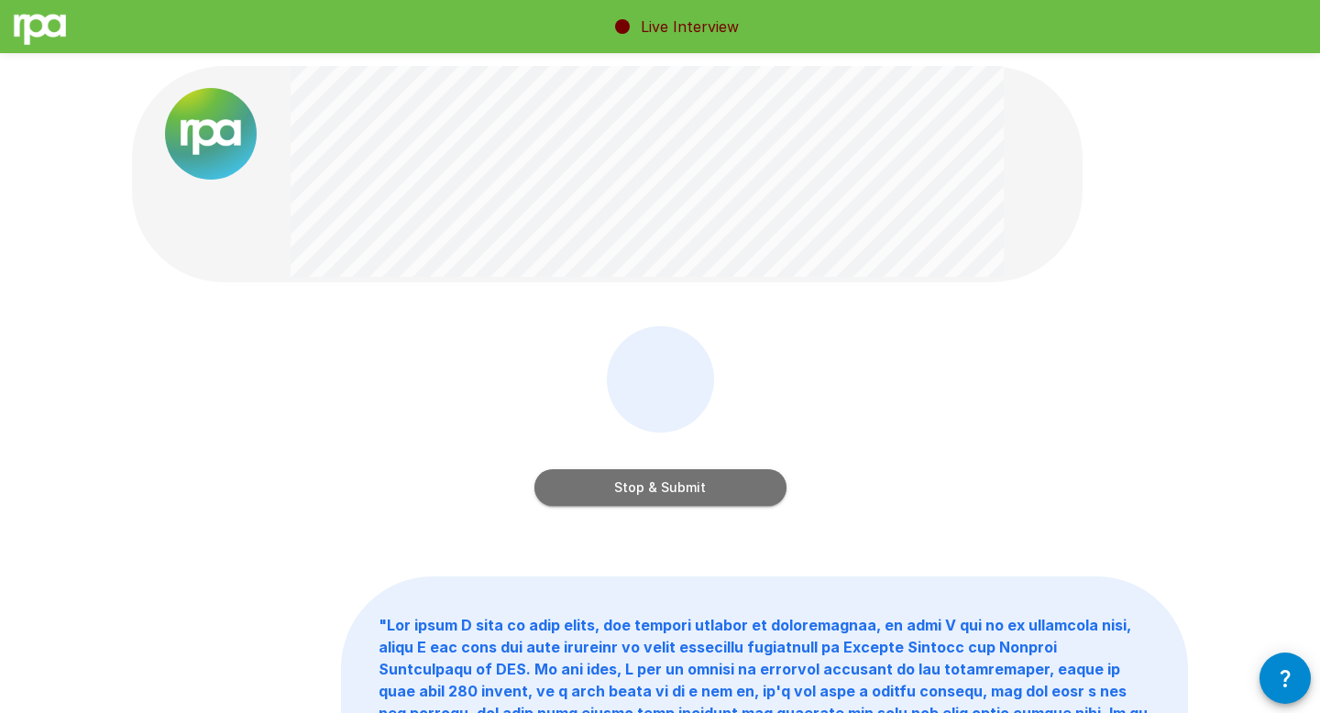
click at [659, 497] on button "Stop & Submit" at bounding box center [661, 487] width 252 height 37
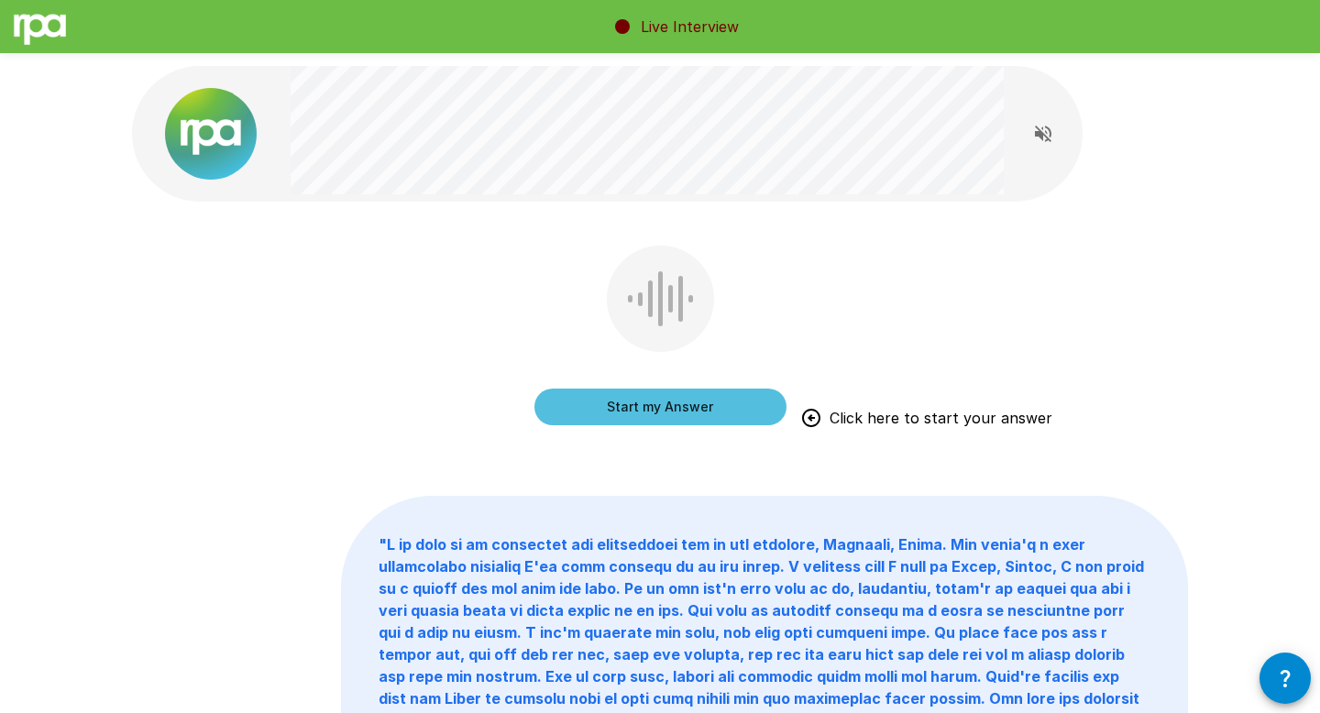
click at [706, 408] on button "Start my Answer" at bounding box center [661, 407] width 252 height 37
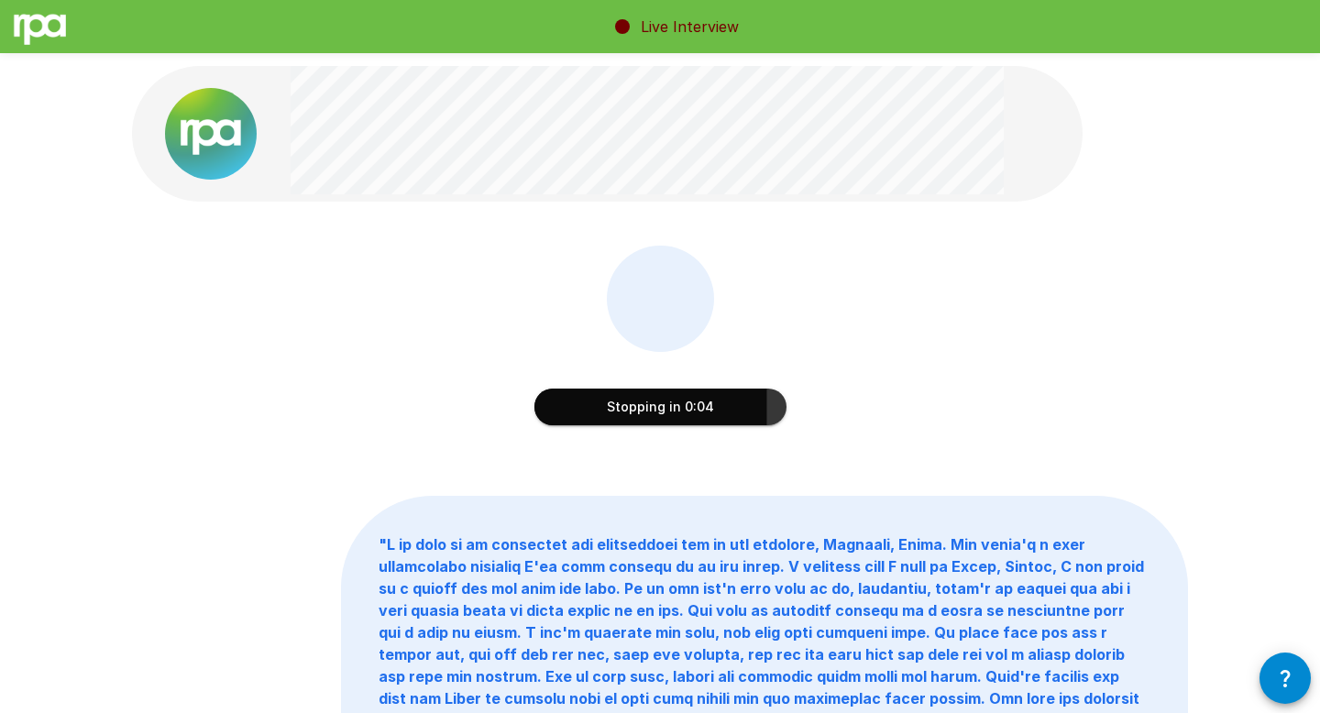
click at [711, 408] on button "Stopping in 0:04" at bounding box center [661, 407] width 252 height 37
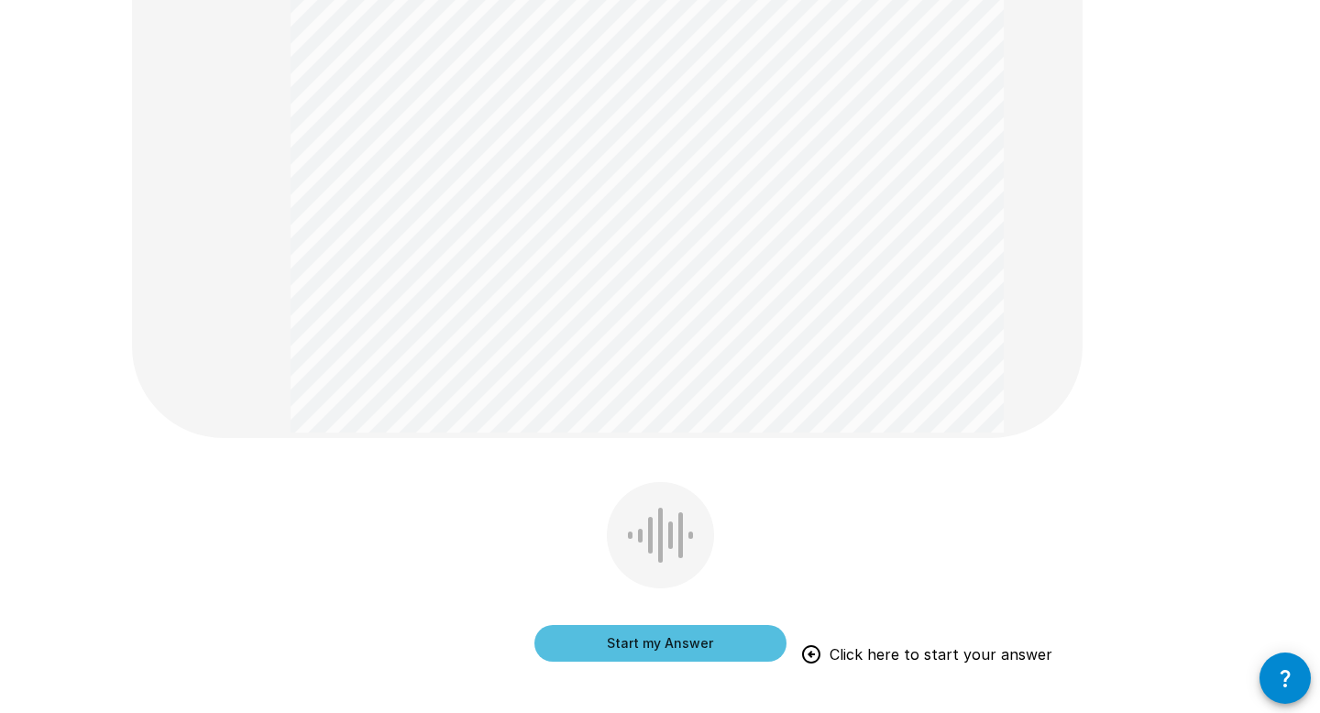
scroll to position [615, 0]
click at [706, 615] on button "Start my Answer" at bounding box center [661, 642] width 252 height 37
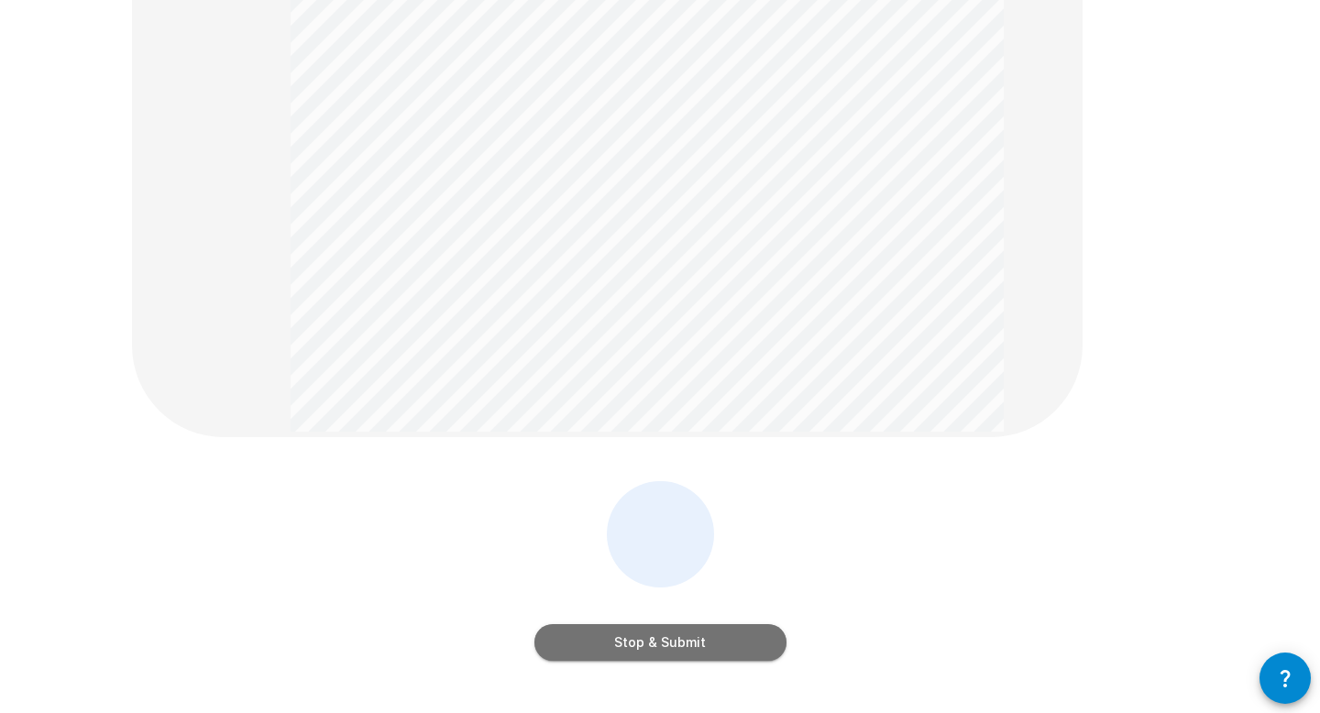
click at [709, 615] on button "Stop & Submit" at bounding box center [661, 642] width 252 height 37
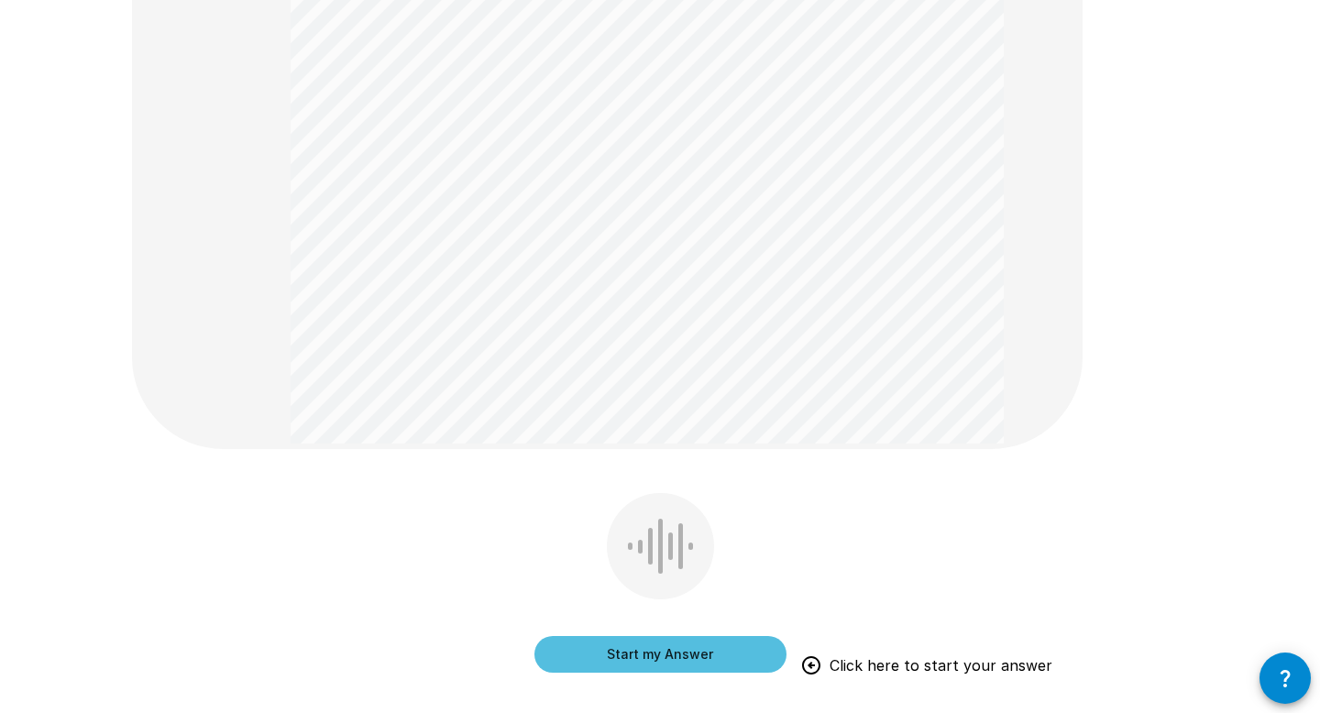
scroll to position [667, 0]
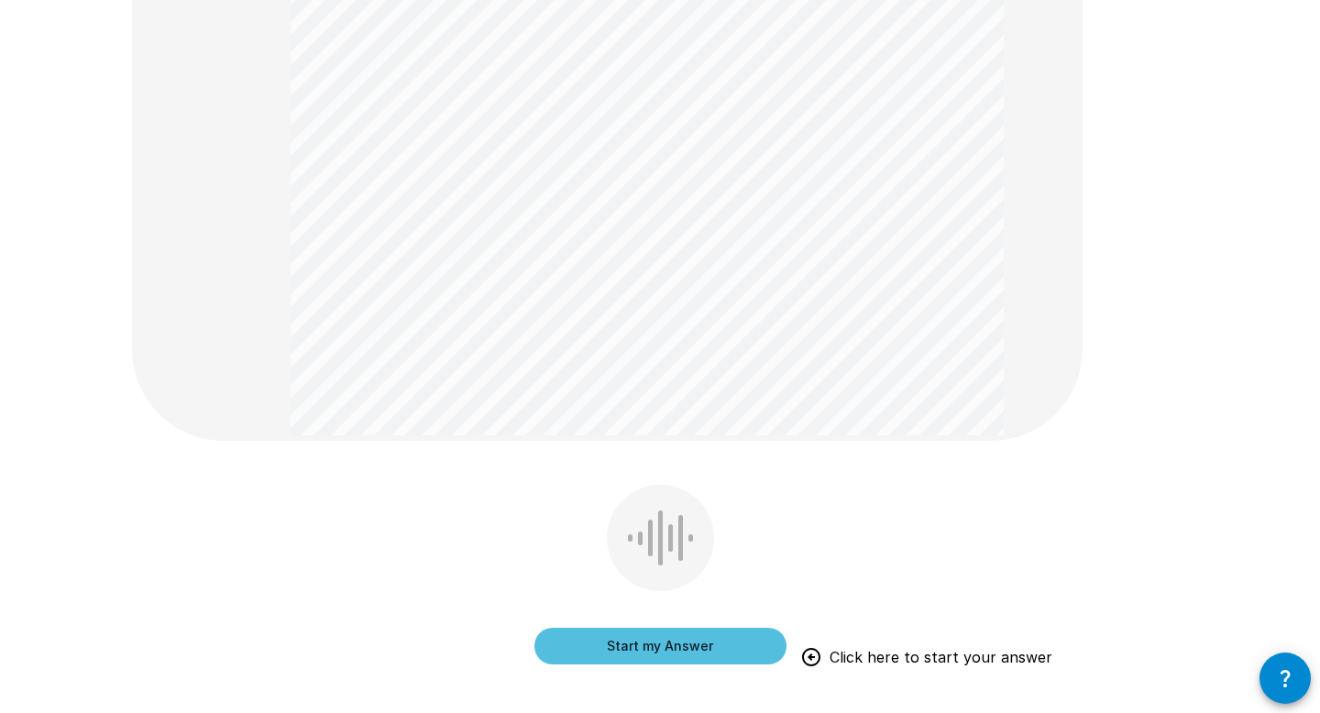
click at [630, 615] on button "Start my Answer" at bounding box center [661, 646] width 252 height 37
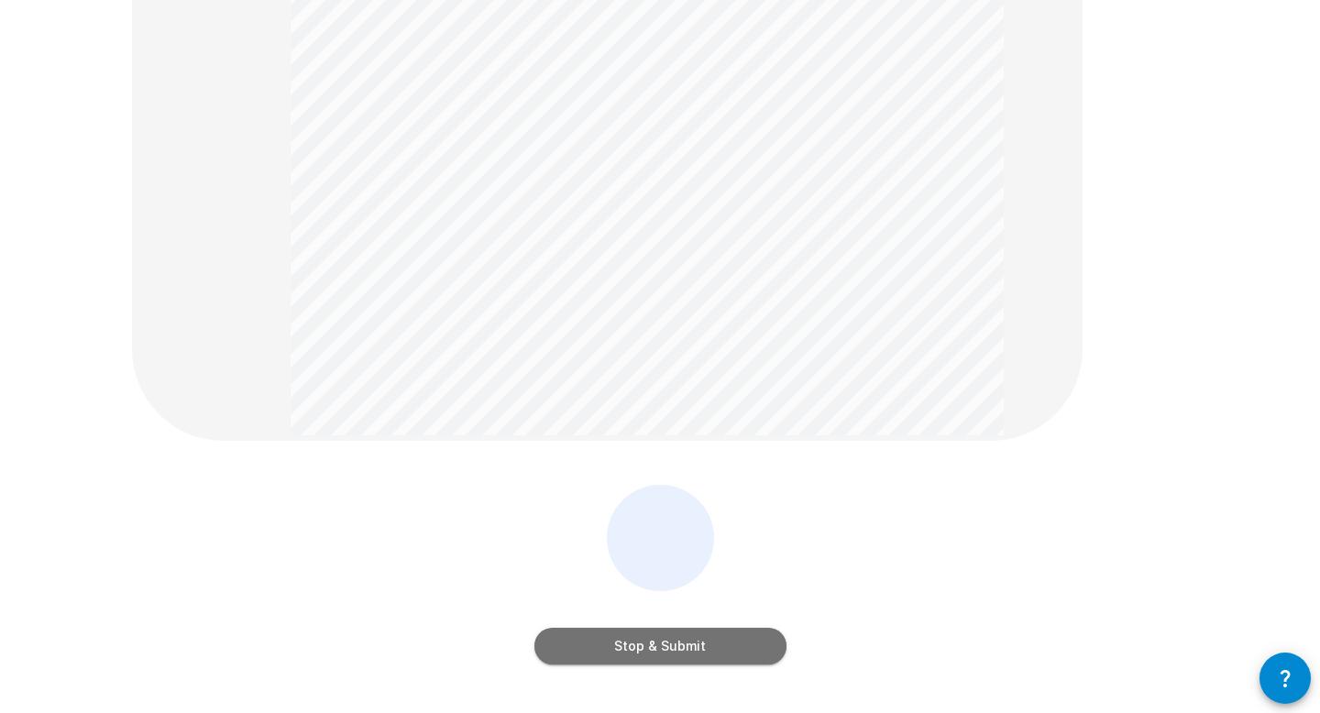
click at [634, 615] on button "Stop & Submit" at bounding box center [661, 646] width 252 height 37
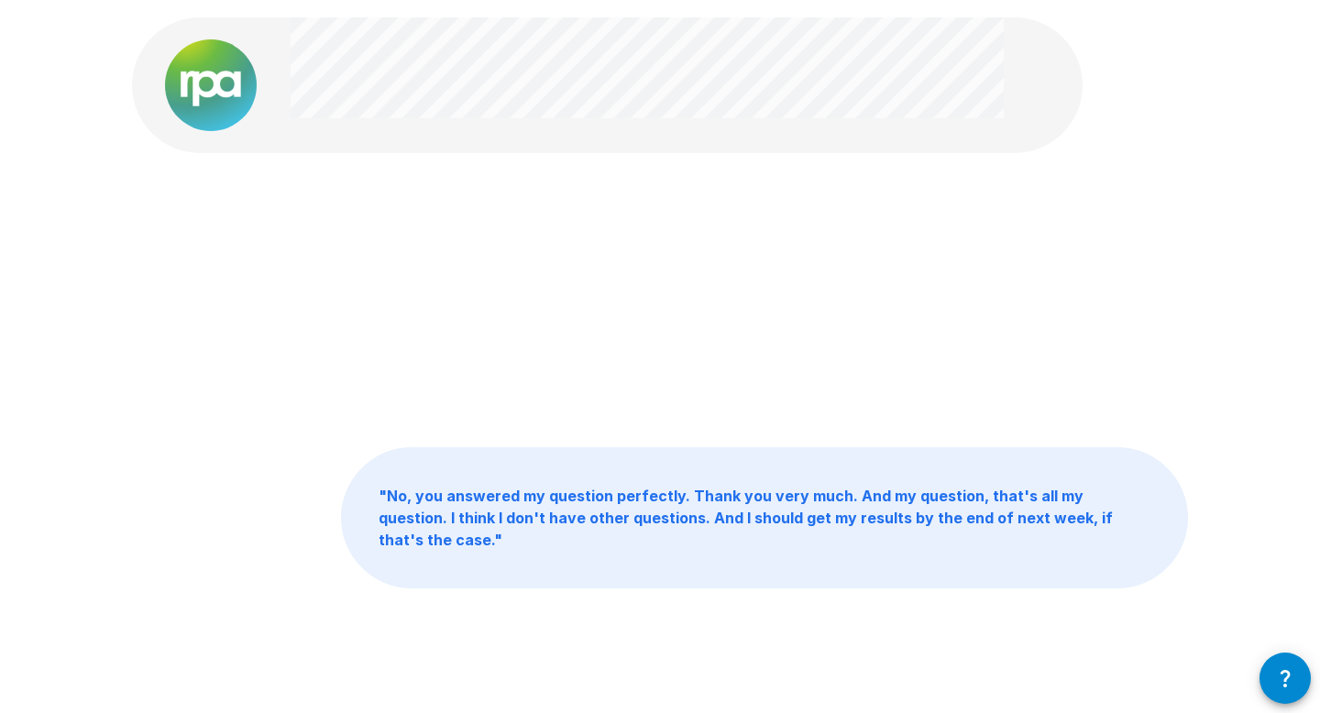
scroll to position [0, 0]
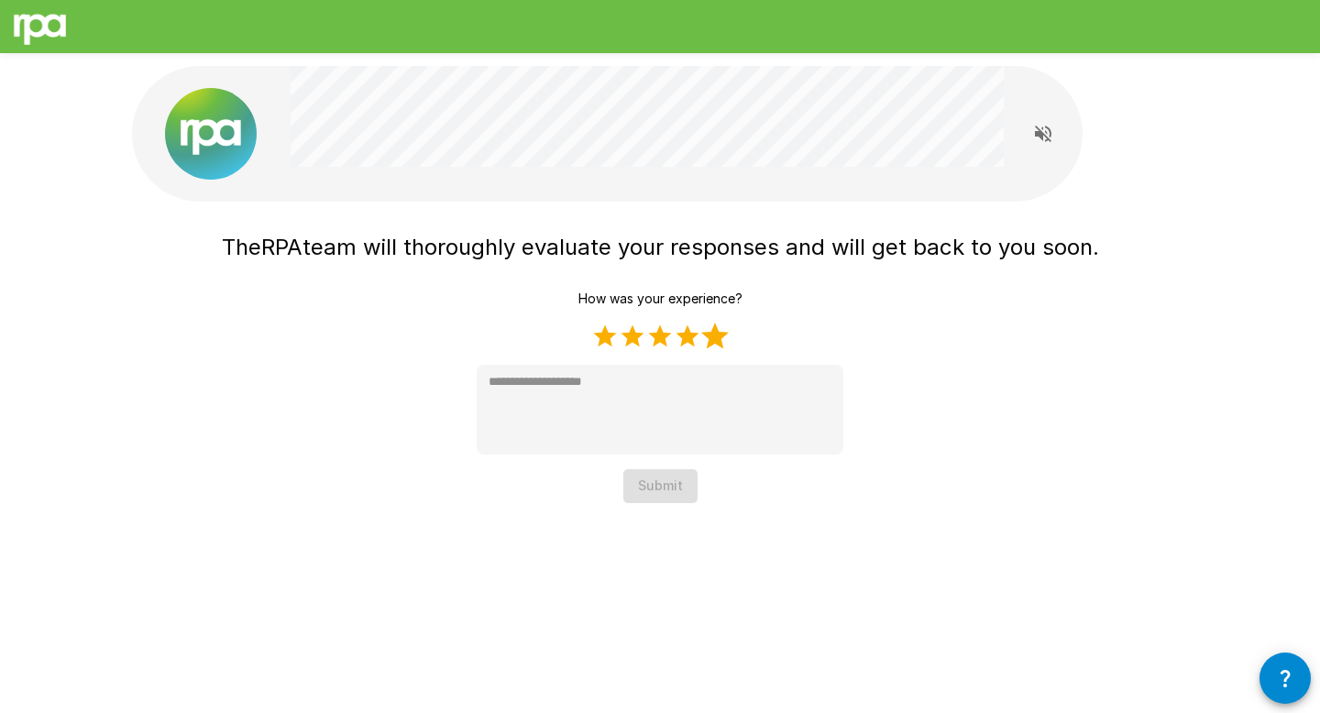
click at [720, 336] on label "5 Stars" at bounding box center [715, 337] width 28 height 28
type textarea "*"
click at [674, 479] on button "Submit" at bounding box center [660, 486] width 74 height 34
